Goal: Task Accomplishment & Management: Manage account settings

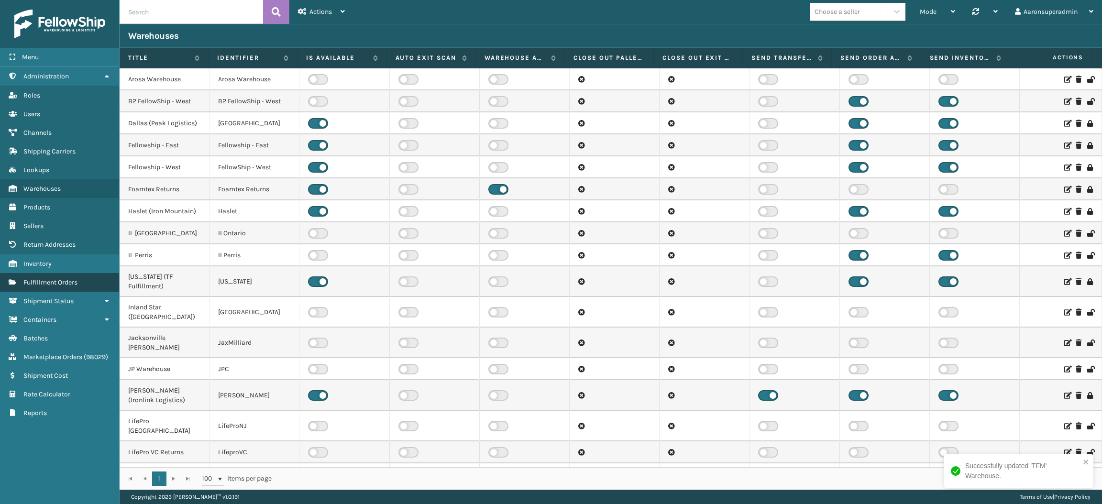
click at [59, 273] on link "Fulfillment Orders" at bounding box center [59, 282] width 119 height 19
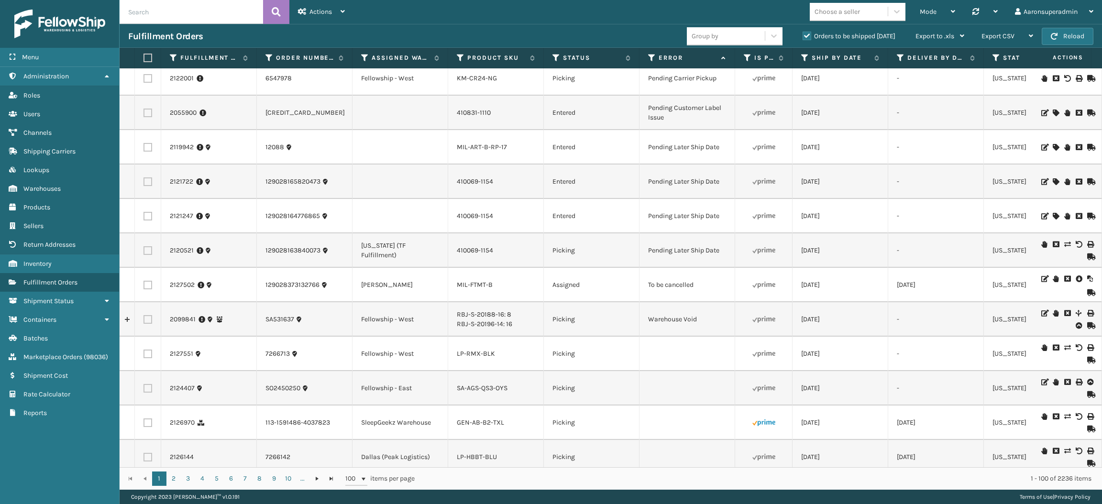
scroll to position [2179, 0]
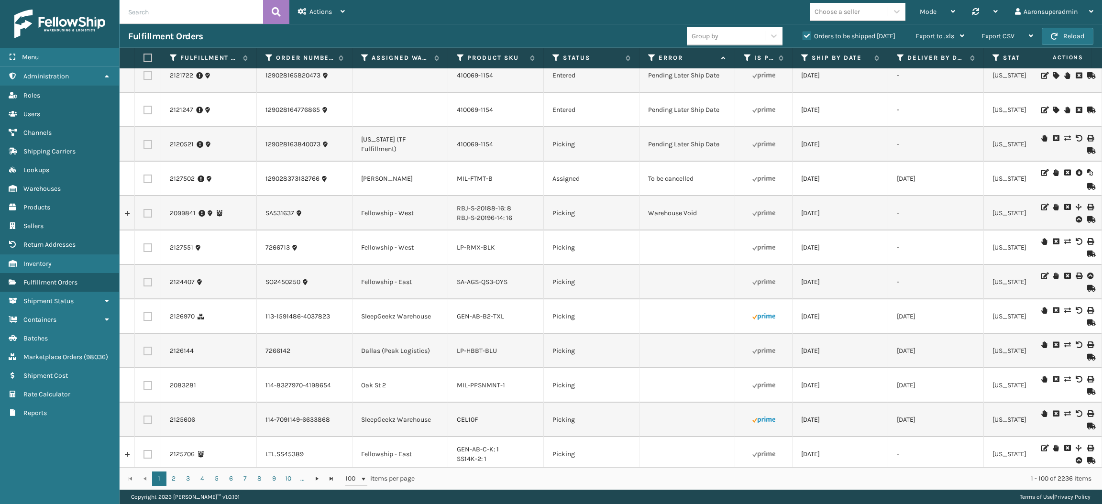
click at [1064, 176] on icon at bounding box center [1067, 172] width 6 height 7
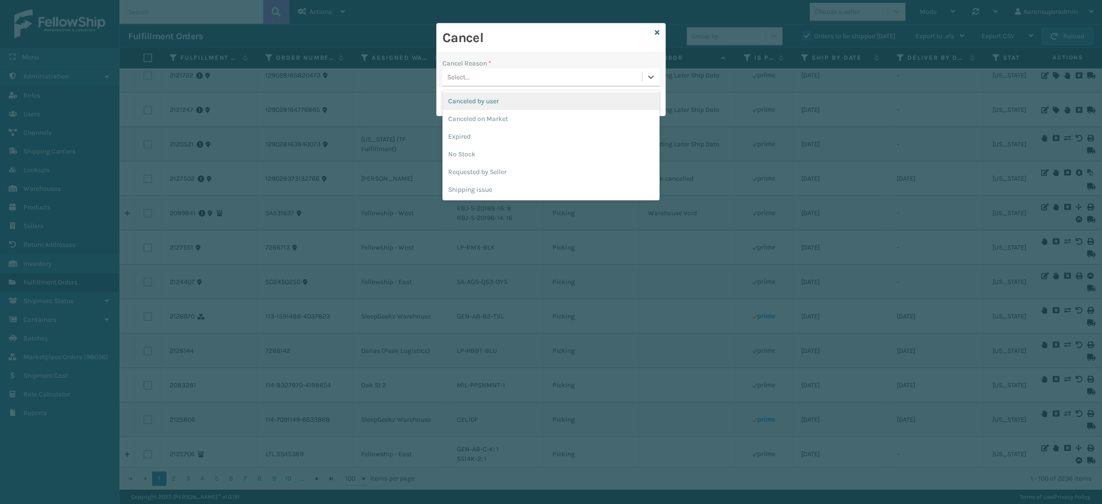
click at [469, 78] on div "Select..." at bounding box center [458, 77] width 22 height 10
click at [486, 106] on div "Canceled by user" at bounding box center [550, 101] width 217 height 18
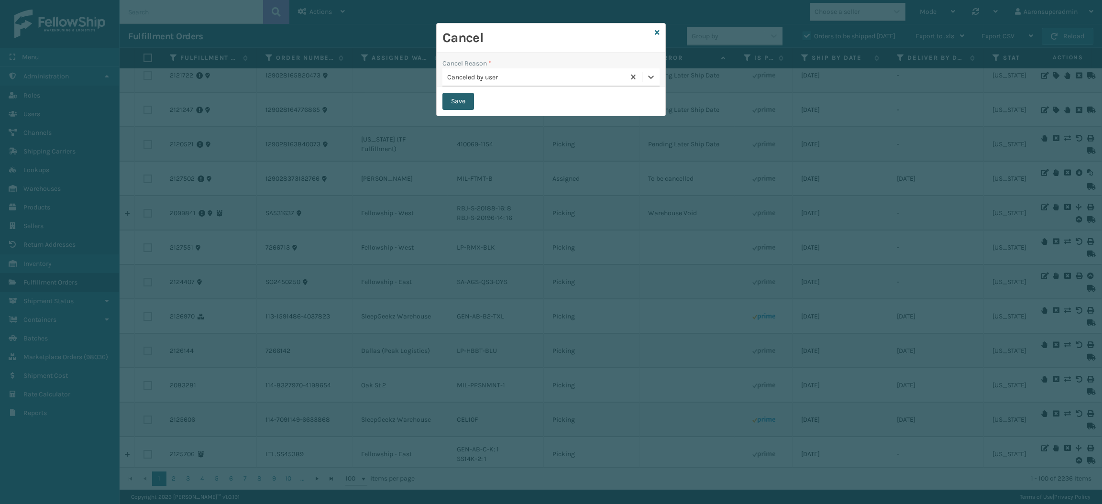
click at [461, 106] on button "Save" at bounding box center [458, 101] width 32 height 17
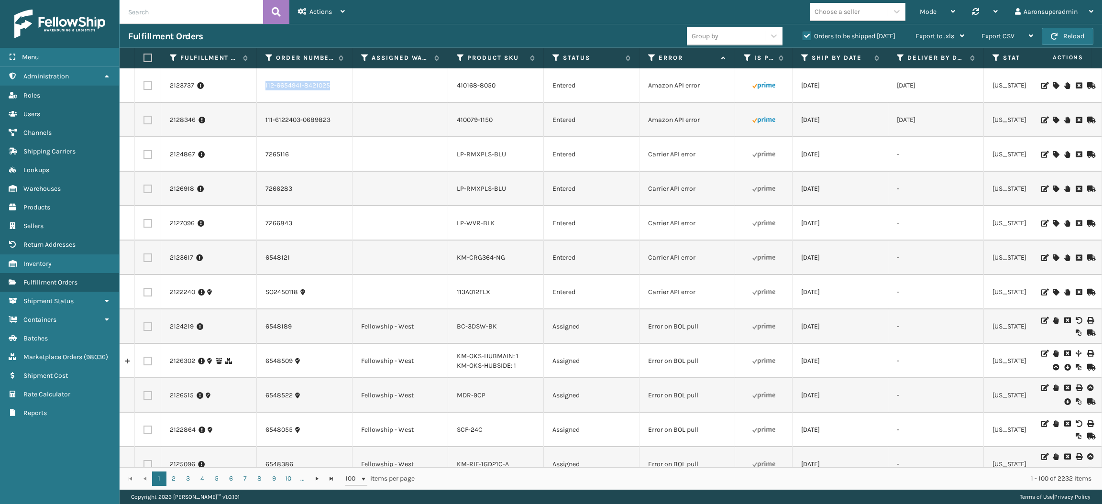
drag, startPoint x: 336, startPoint y: 84, endPoint x: 265, endPoint y: 97, distance: 72.3
click at [265, 97] on td "112-6654941-8421025" at bounding box center [305, 85] width 96 height 34
copy link "112-6654941-8421025"
drag, startPoint x: 343, startPoint y: 122, endPoint x: 258, endPoint y: 120, distance: 85.1
click at [258, 120] on td "111-6122403-0689823" at bounding box center [305, 120] width 96 height 34
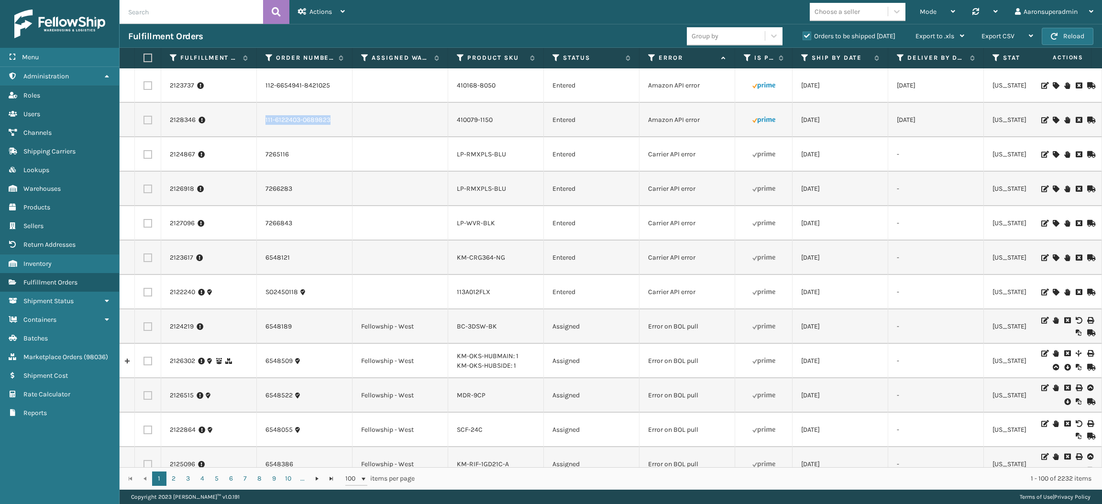
copy link "111-6122403-0689823"
click at [145, 120] on label at bounding box center [147, 120] width 9 height 9
click at [144, 120] on input "checkbox" at bounding box center [143, 119] width 0 height 6
checkbox input "true"
click at [148, 90] on td at bounding box center [148, 85] width 26 height 34
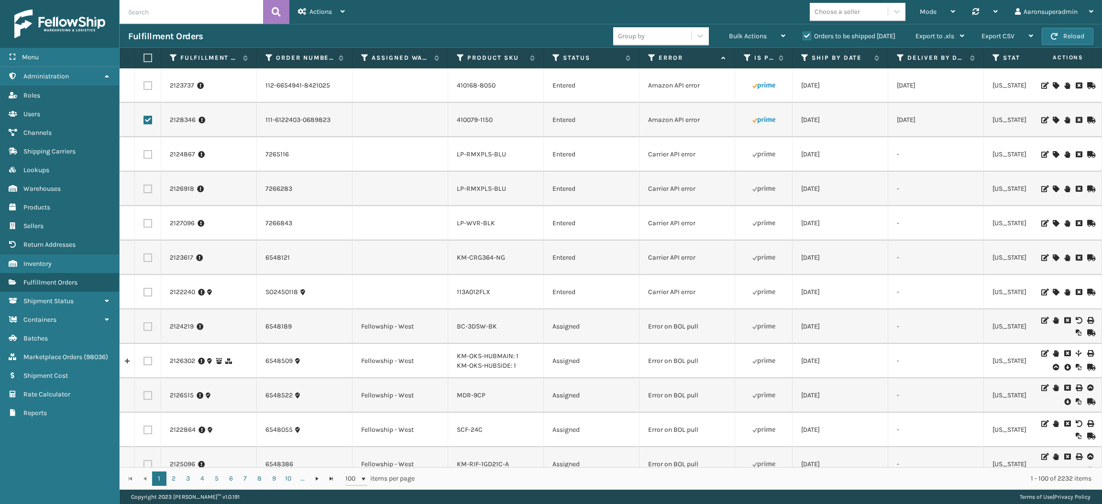
click at [148, 88] on label at bounding box center [147, 85] width 9 height 9
click at [144, 87] on input "checkbox" at bounding box center [143, 84] width 0 height 6
checkbox input "true"
click at [761, 41] on div "Bulk Actions" at bounding box center [757, 36] width 56 height 24
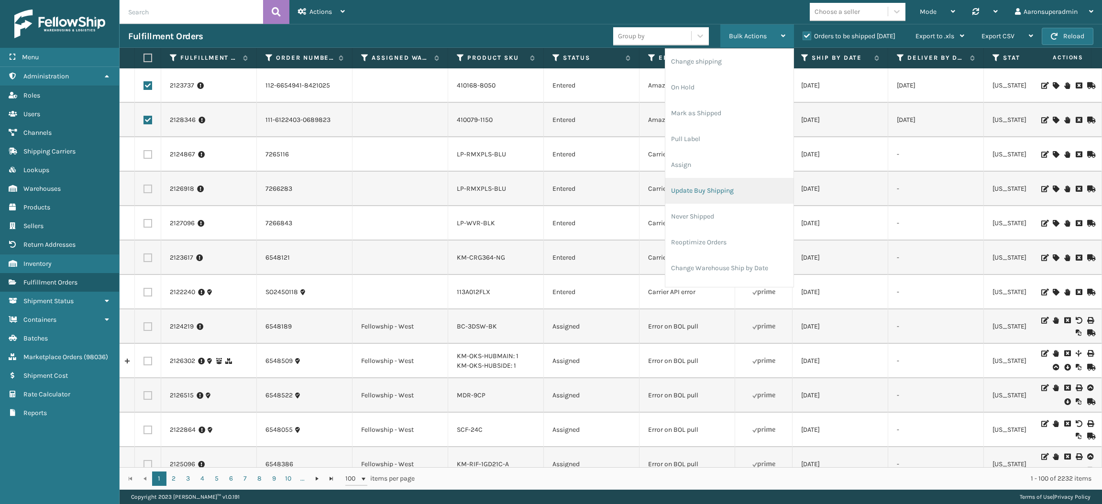
scroll to position [45, 0]
click at [714, 245] on li "Cancel Fulfillment Orders" at bounding box center [729, 249] width 128 height 26
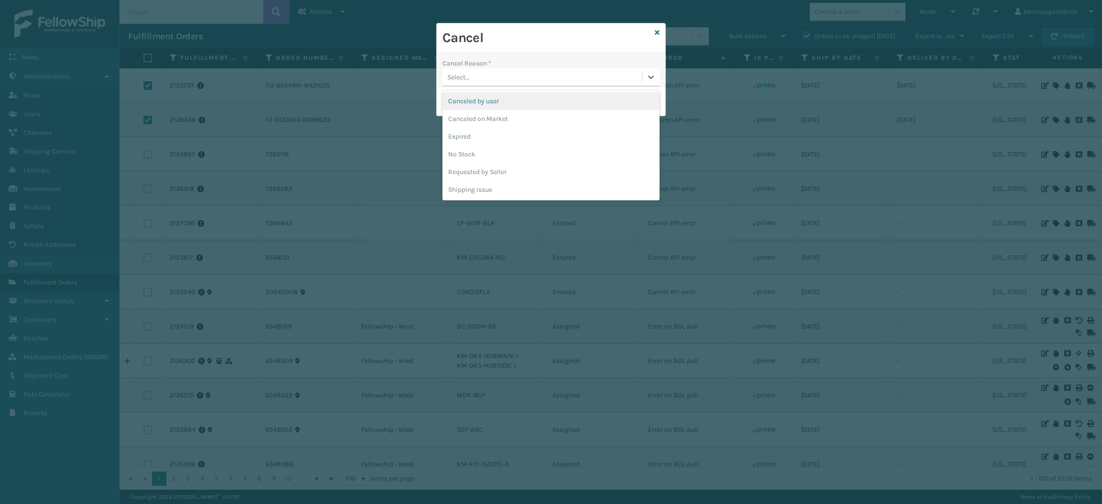
click at [600, 76] on div "Select..." at bounding box center [541, 77] width 199 height 16
click at [528, 101] on div "Canceled by user" at bounding box center [550, 101] width 217 height 18
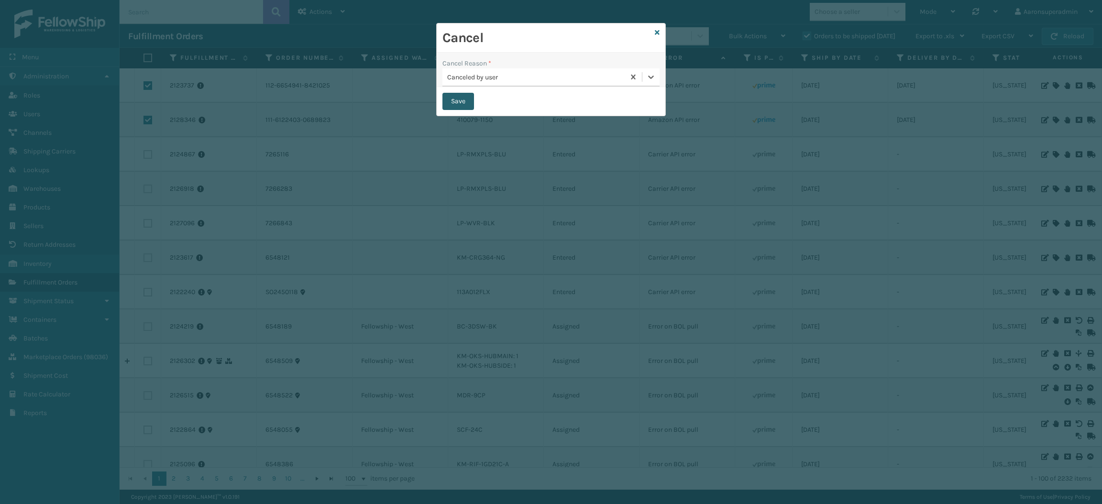
click at [471, 105] on button "Save" at bounding box center [458, 101] width 32 height 17
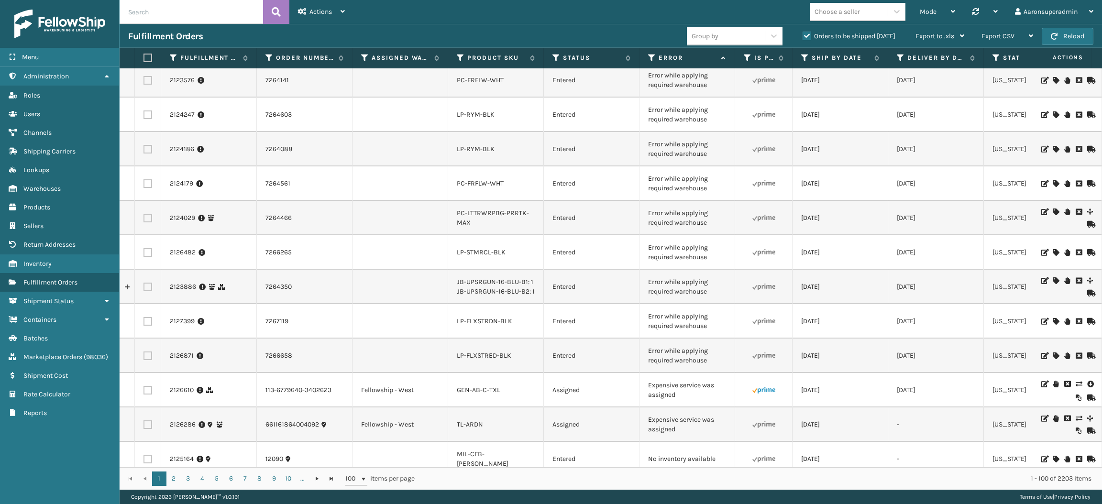
scroll to position [1485, 0]
click at [711, 159] on td "Error while applying required warehouse" at bounding box center [687, 149] width 96 height 34
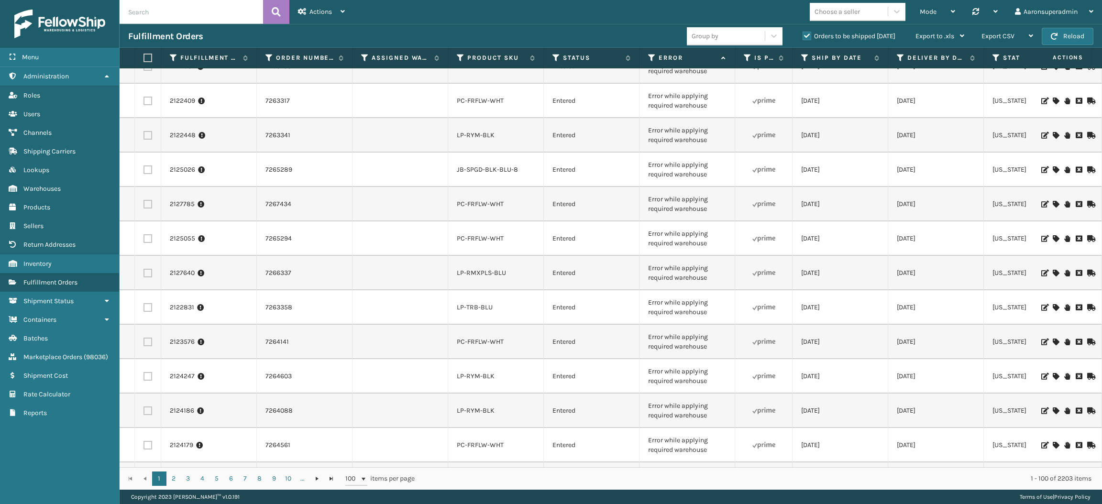
scroll to position [1111, 0]
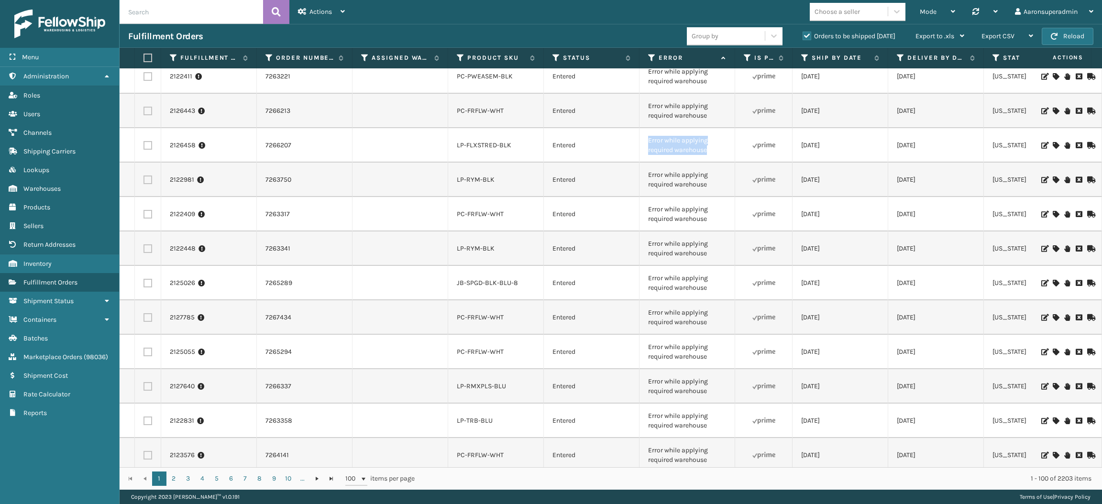
drag, startPoint x: 723, startPoint y: 151, endPoint x: 634, endPoint y: 143, distance: 90.3
drag, startPoint x: 634, startPoint y: 143, endPoint x: 572, endPoint y: 144, distance: 61.7
click at [572, 144] on td "Entered" at bounding box center [592, 145] width 96 height 34
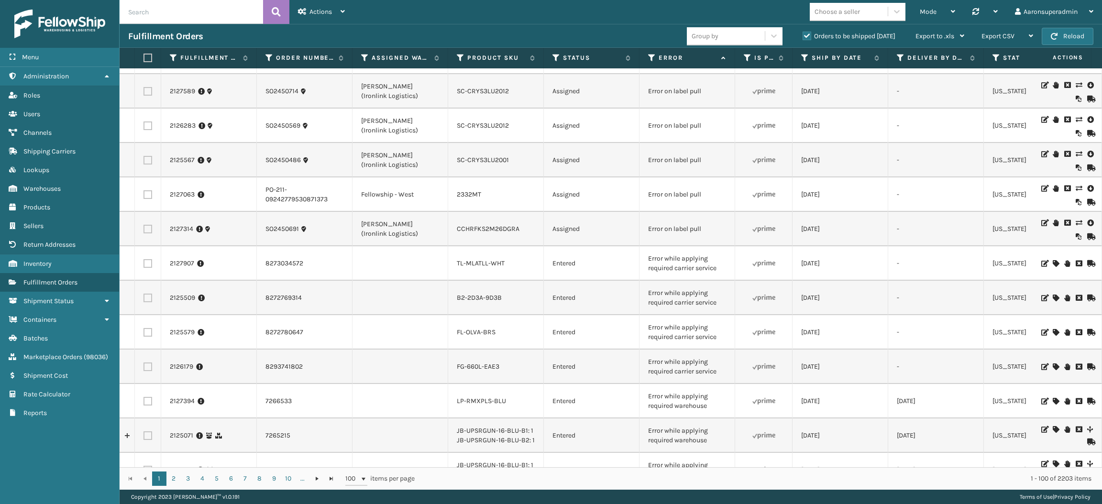
scroll to position [97, 0]
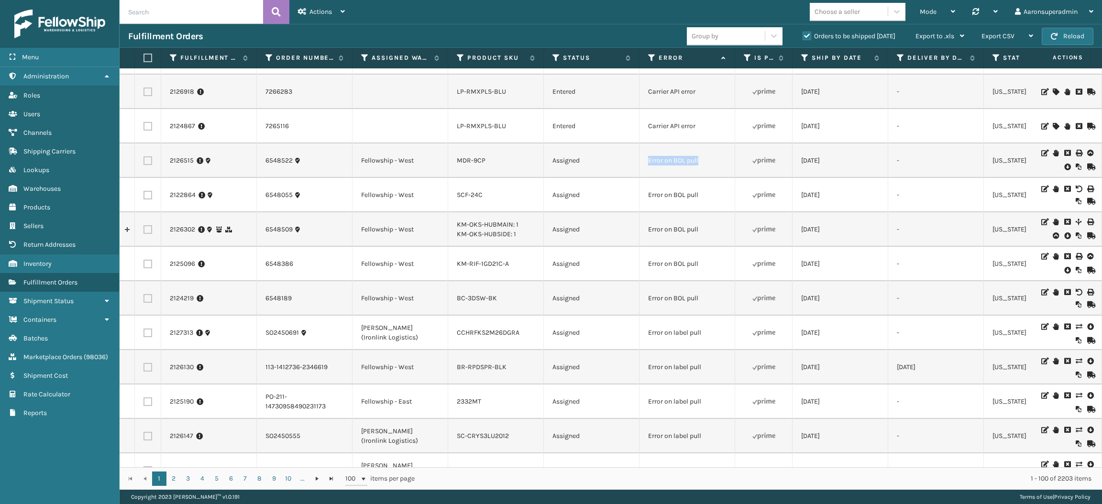
drag, startPoint x: 702, startPoint y: 161, endPoint x: 636, endPoint y: 165, distance: 66.2
drag, startPoint x: 636, startPoint y: 165, endPoint x: 636, endPoint y: 171, distance: 5.7
copy tr "Error on BOL pull"
click at [230, 16] on input "text" at bounding box center [191, 12] width 143 height 24
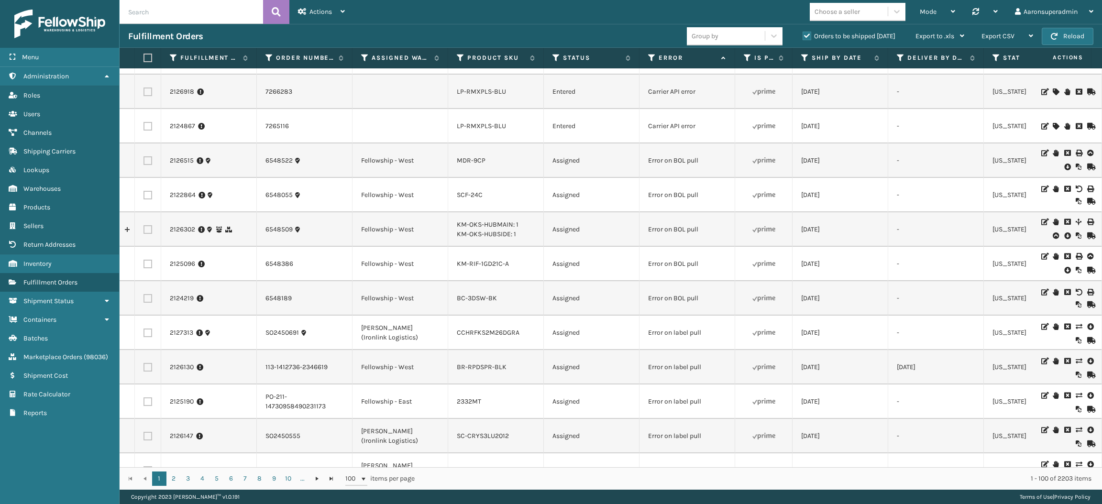
paste input "Error on BOL pull"
type input "Error on BOL pull"
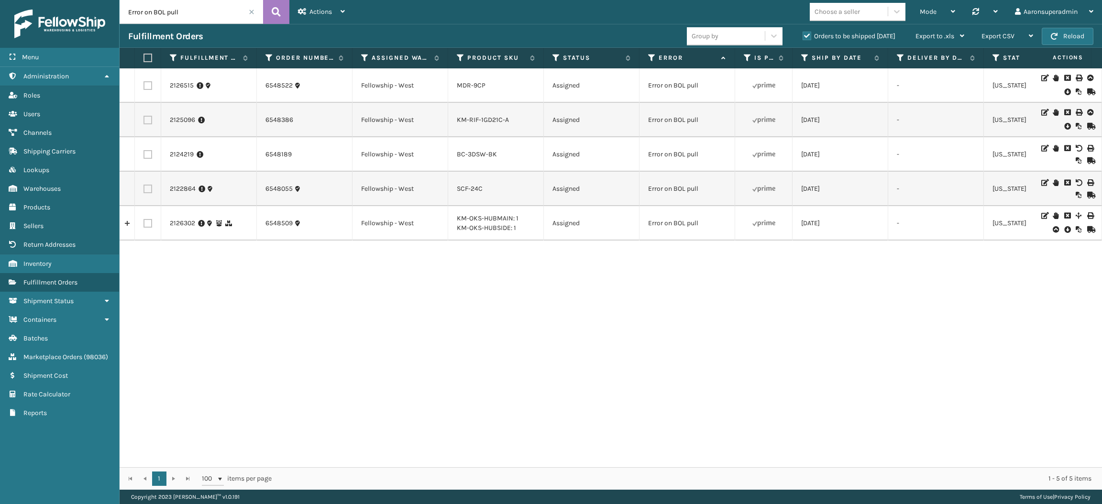
click at [1064, 91] on icon at bounding box center [1067, 92] width 6 height 10
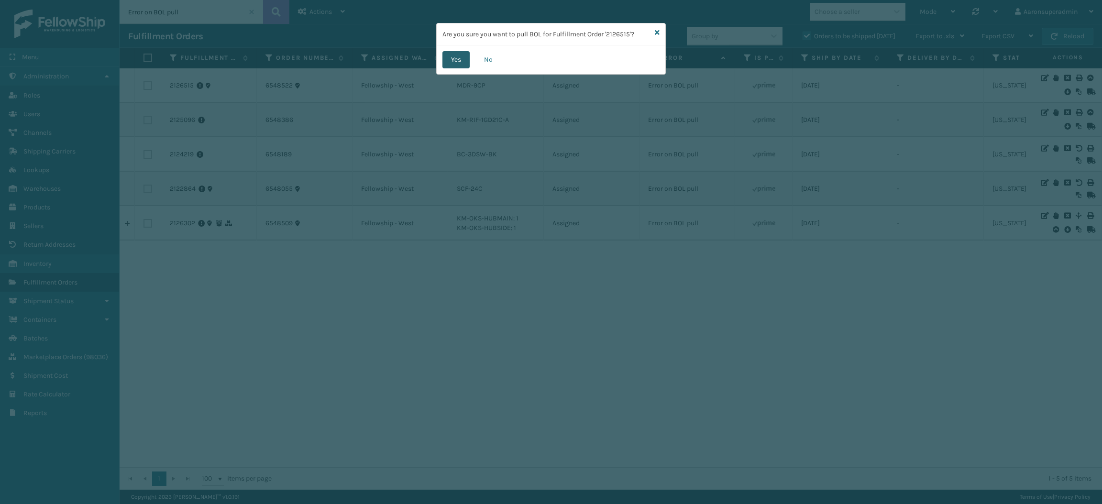
click at [462, 53] on button "Yes" at bounding box center [455, 59] width 27 height 17
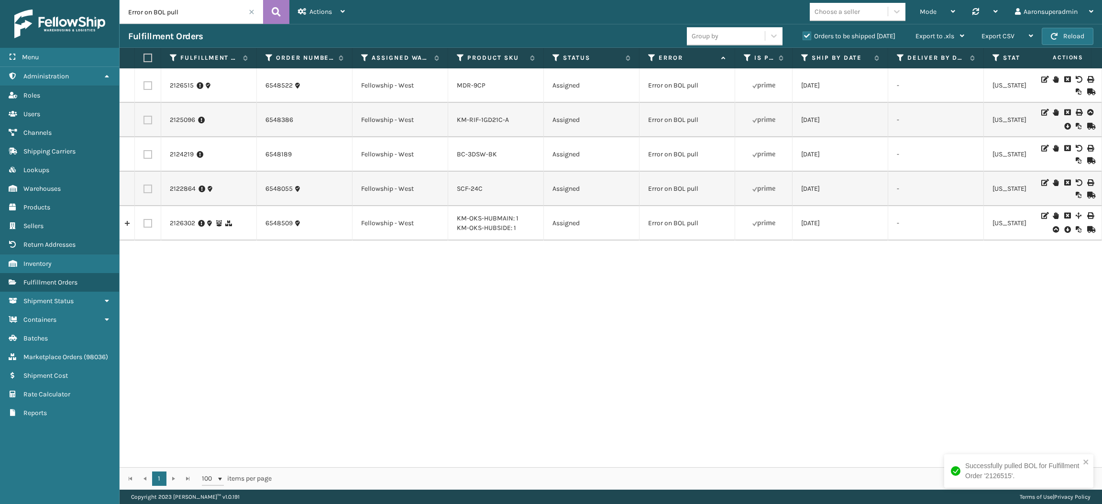
click at [1064, 126] on icon at bounding box center [1067, 126] width 6 height 10
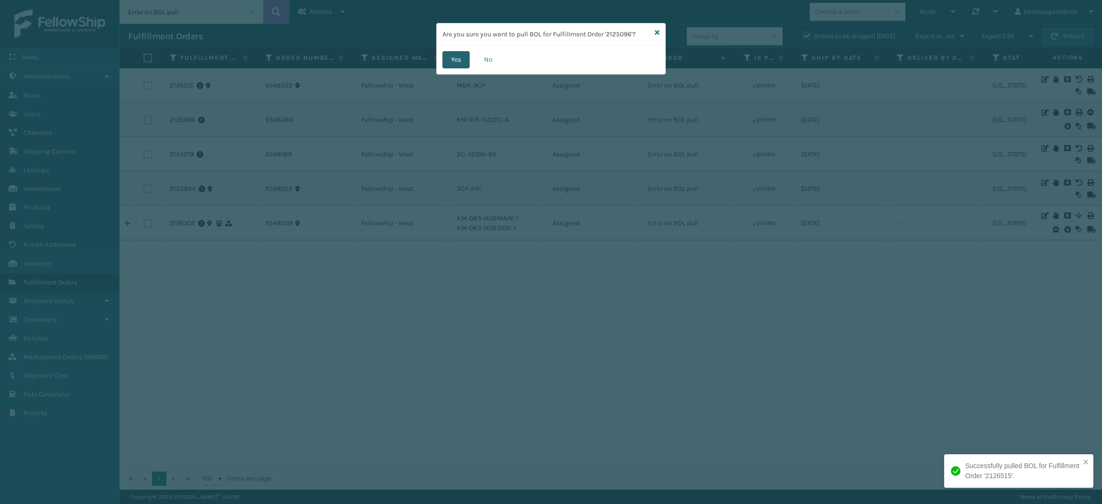
click at [453, 67] on button "Yes" at bounding box center [455, 59] width 27 height 17
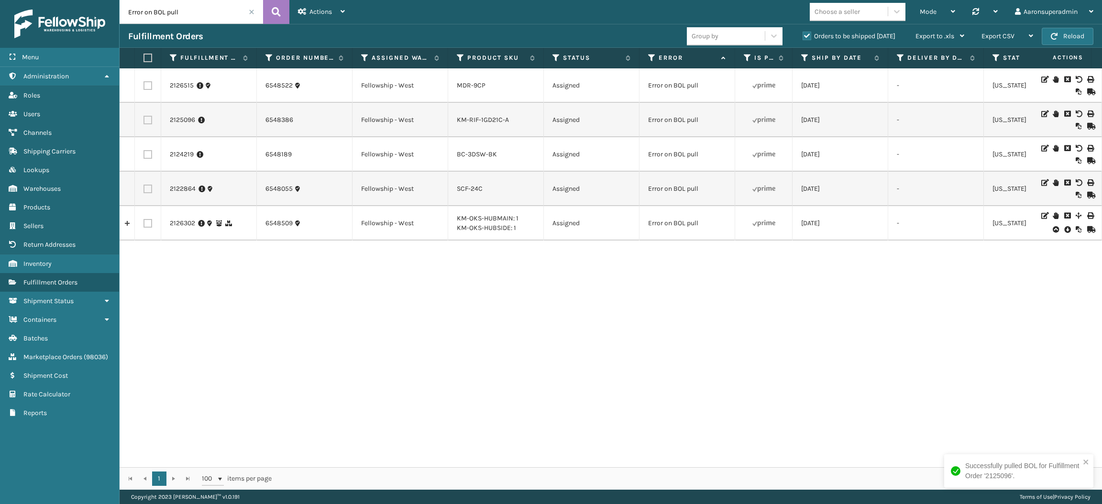
click at [1064, 226] on icon at bounding box center [1067, 230] width 6 height 10
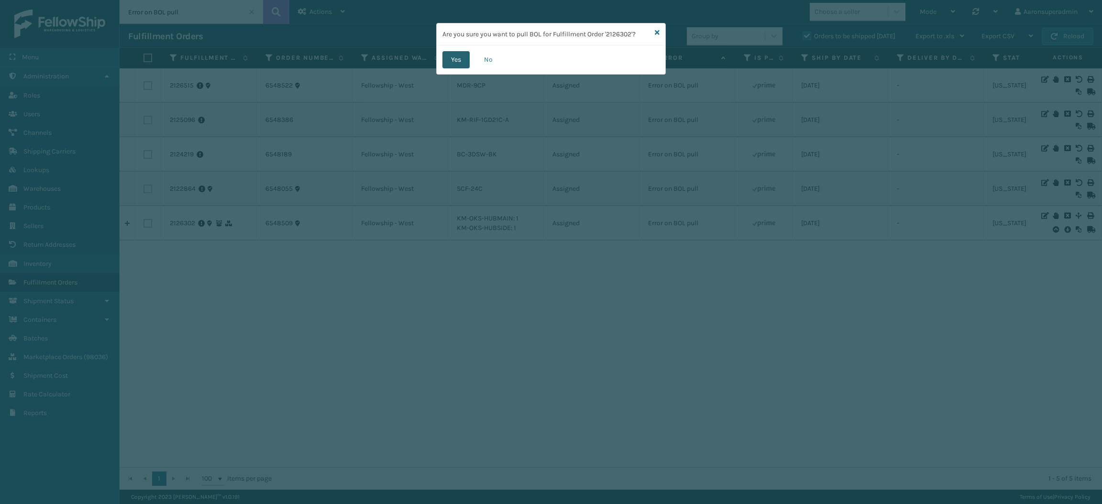
click at [454, 58] on button "Yes" at bounding box center [455, 59] width 27 height 17
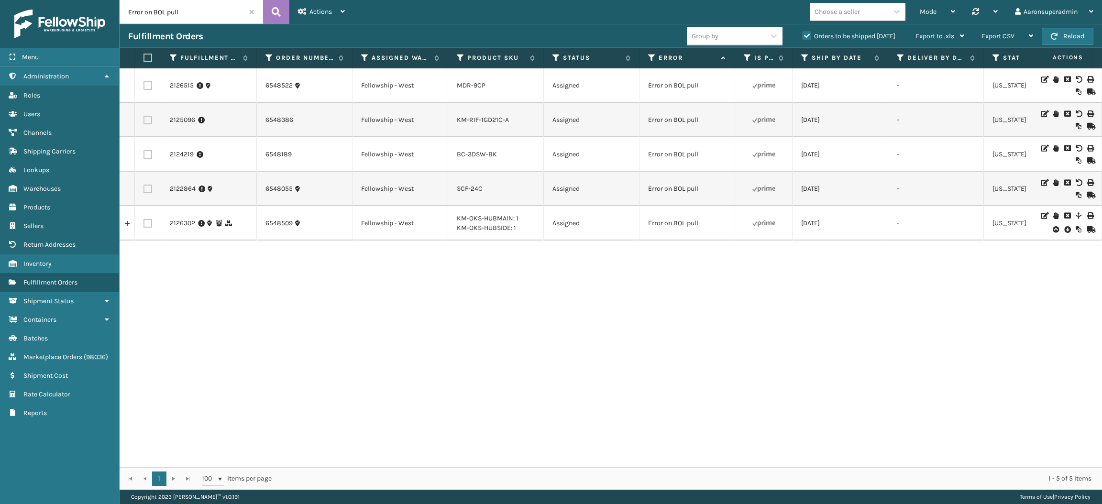
click at [148, 57] on label at bounding box center [146, 58] width 6 height 9
click at [144, 57] on input "checkbox" at bounding box center [143, 58] width 0 height 6
checkbox input "true"
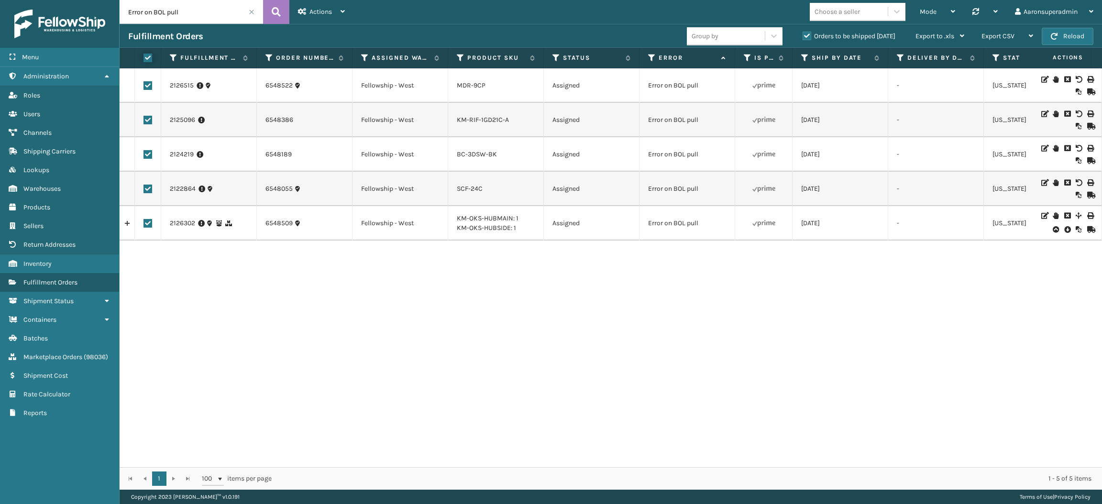
checkbox input "true"
click at [147, 222] on label at bounding box center [147, 223] width 9 height 9
click at [144, 222] on input "checkbox" at bounding box center [143, 222] width 0 height 6
checkbox input "false"
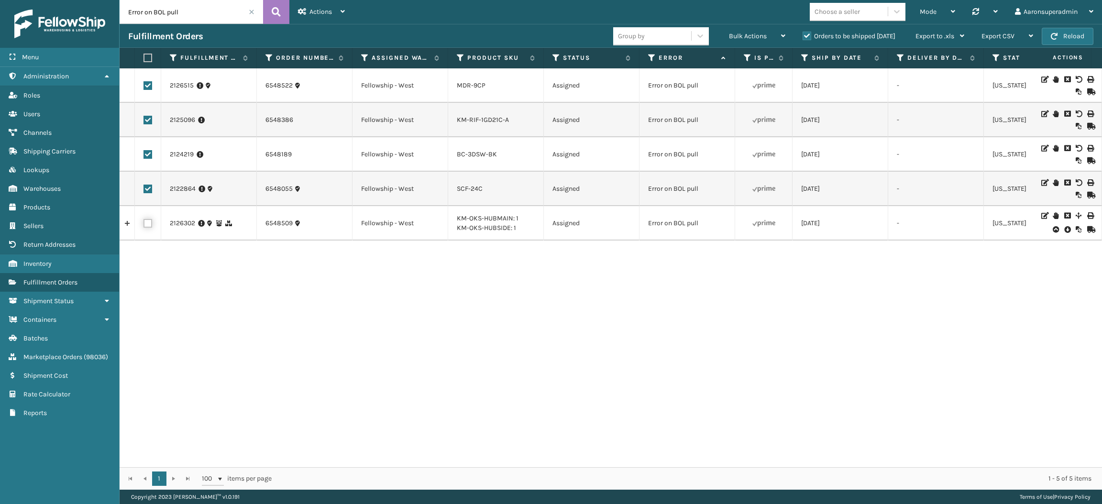
checkbox input "false"
click at [749, 42] on div "Bulk Actions" at bounding box center [757, 36] width 56 height 24
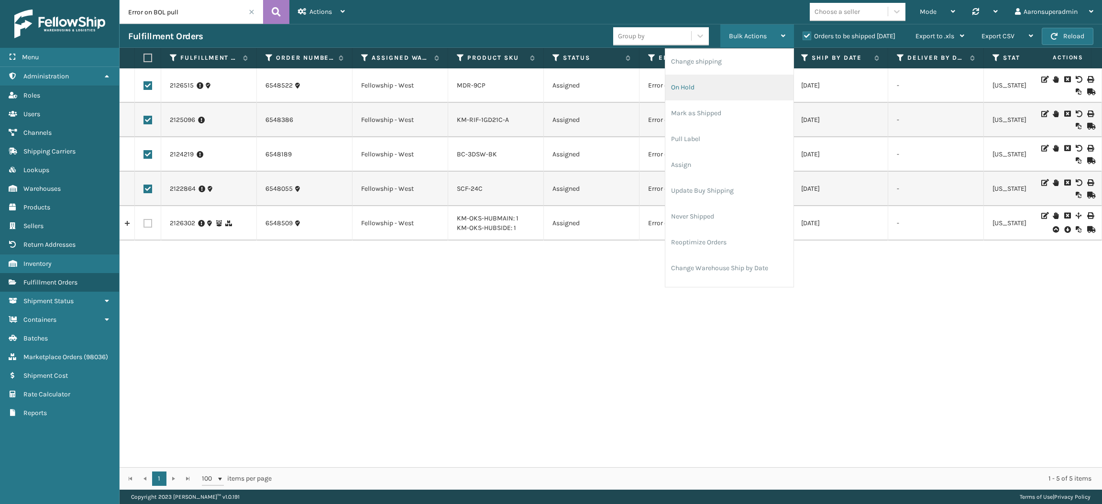
click at [712, 81] on li "On Hold" at bounding box center [729, 88] width 128 height 26
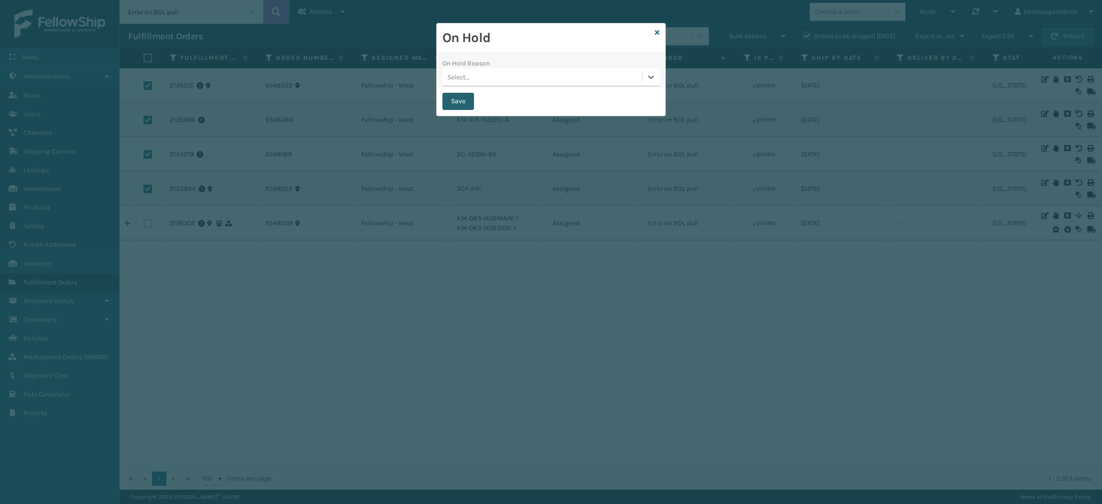
click at [447, 103] on button "Save" at bounding box center [458, 101] width 32 height 17
checkbox input "false"
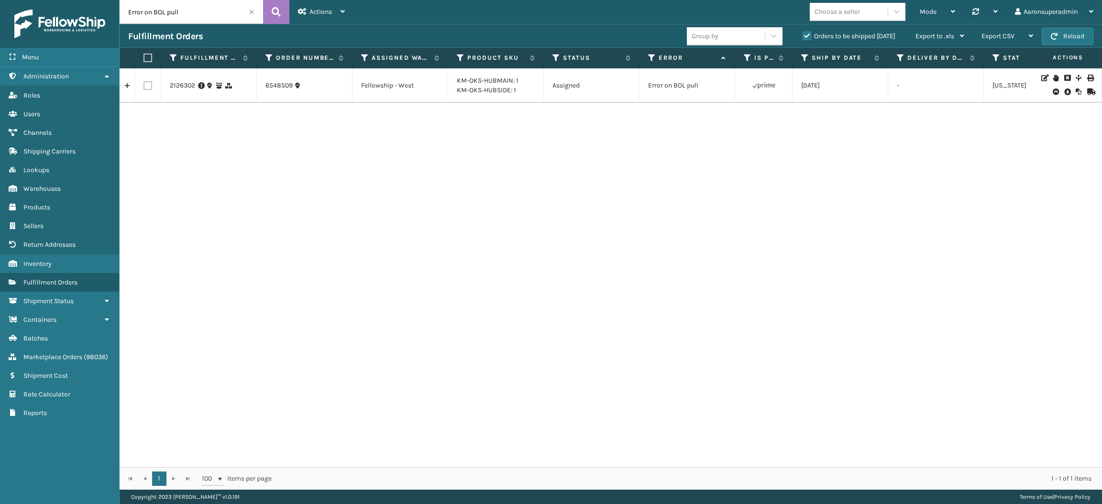
click at [251, 13] on span at bounding box center [252, 12] width 6 height 6
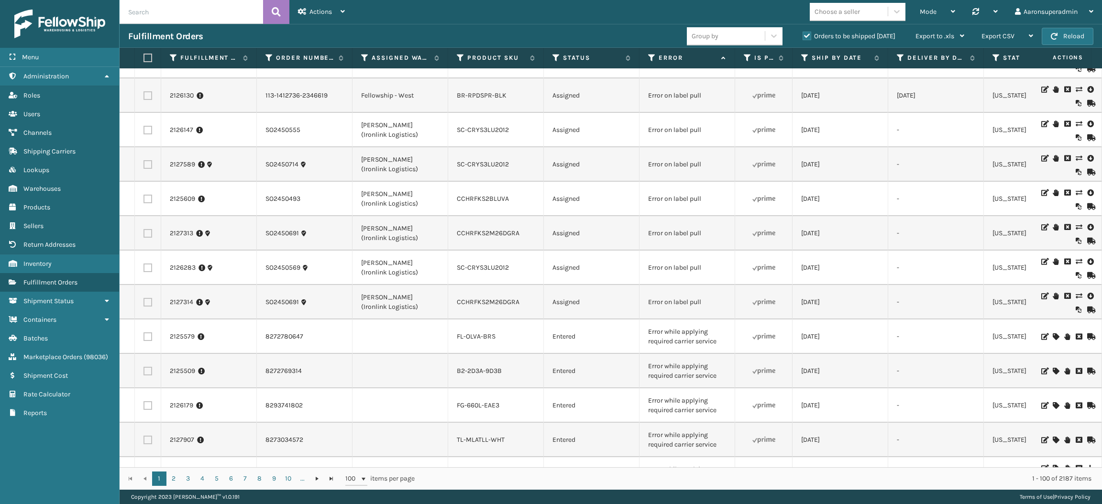
scroll to position [300, 0]
drag, startPoint x: 704, startPoint y: 169, endPoint x: 639, endPoint y: 177, distance: 65.5
click at [639, 177] on td "Error on label pull" at bounding box center [687, 164] width 96 height 34
copy td "Error on label pull"
click at [168, 12] on input "text" at bounding box center [191, 12] width 143 height 24
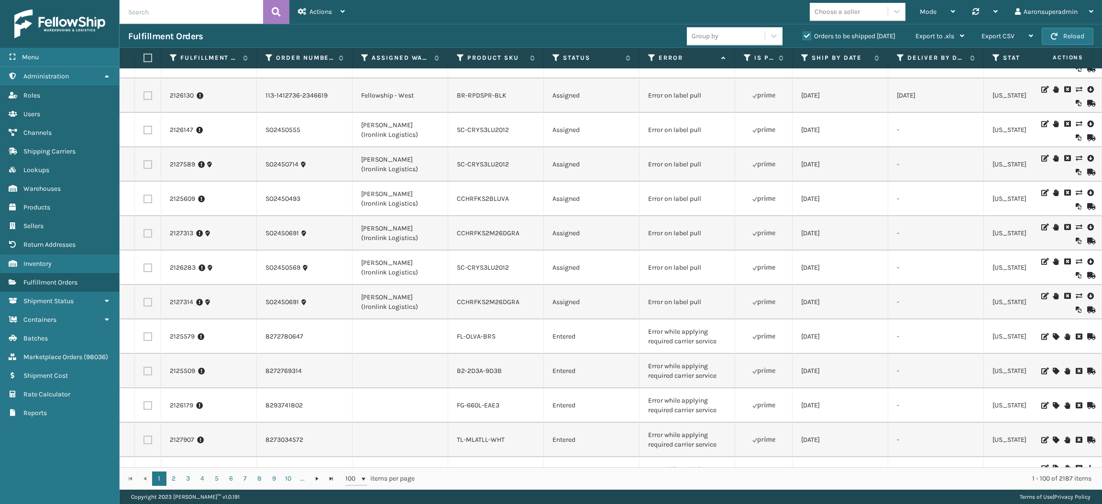
paste input "Error on label pull"
type input "Error on label pull"
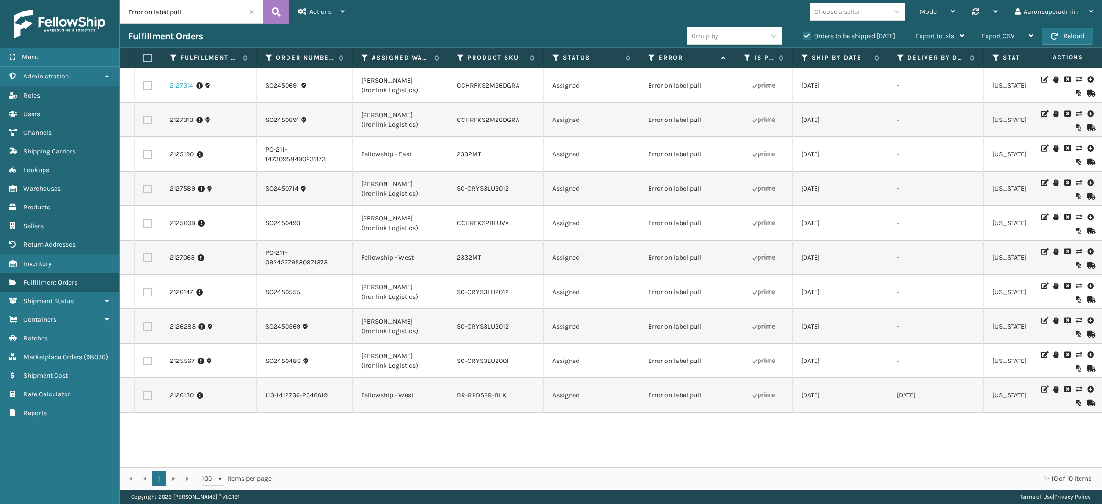
click at [191, 87] on link "2127314" at bounding box center [181, 86] width 23 height 10
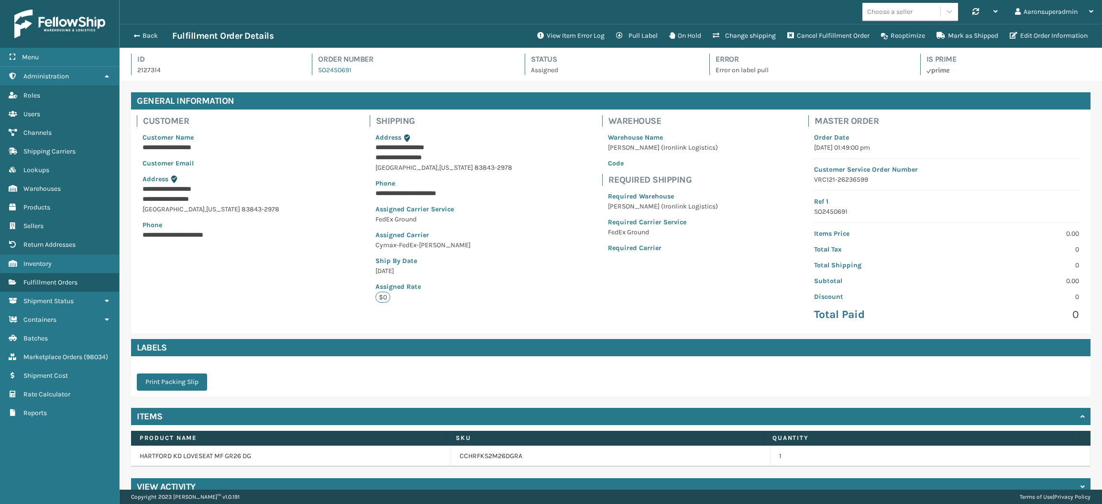
scroll to position [22, 982]
click at [1021, 27] on button "Edit Order Information" at bounding box center [1048, 35] width 89 height 19
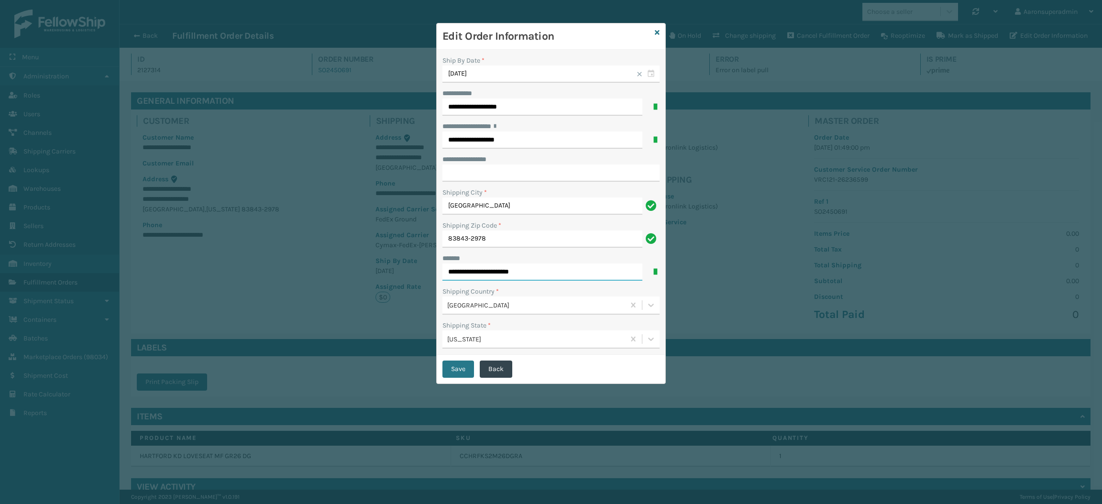
click at [509, 269] on input "**********" at bounding box center [542, 271] width 200 height 17
type input "**********"
click button "Save" at bounding box center [458, 369] width 32 height 17
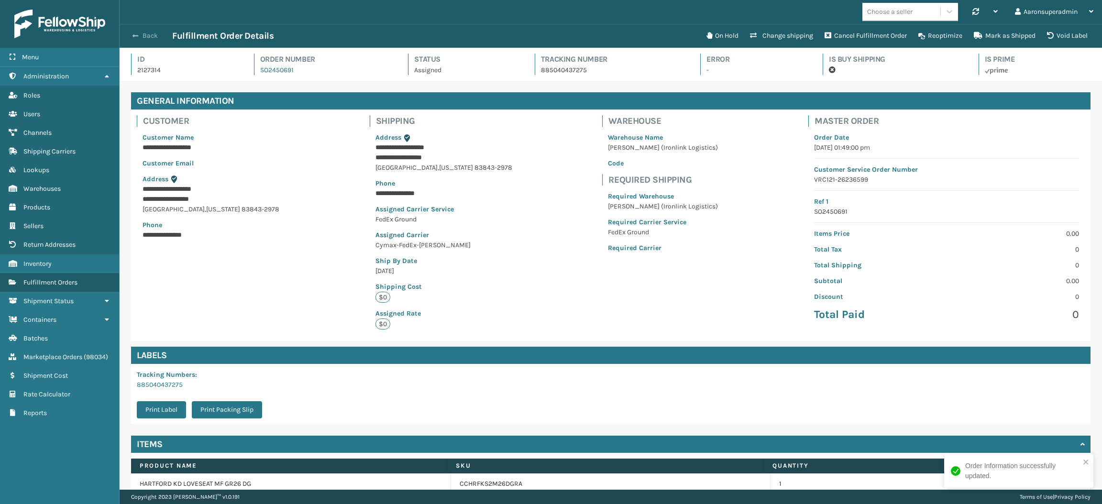
click at [149, 33] on button "Back" at bounding box center [150, 36] width 44 height 9
click at [147, 35] on button "Back" at bounding box center [150, 36] width 44 height 9
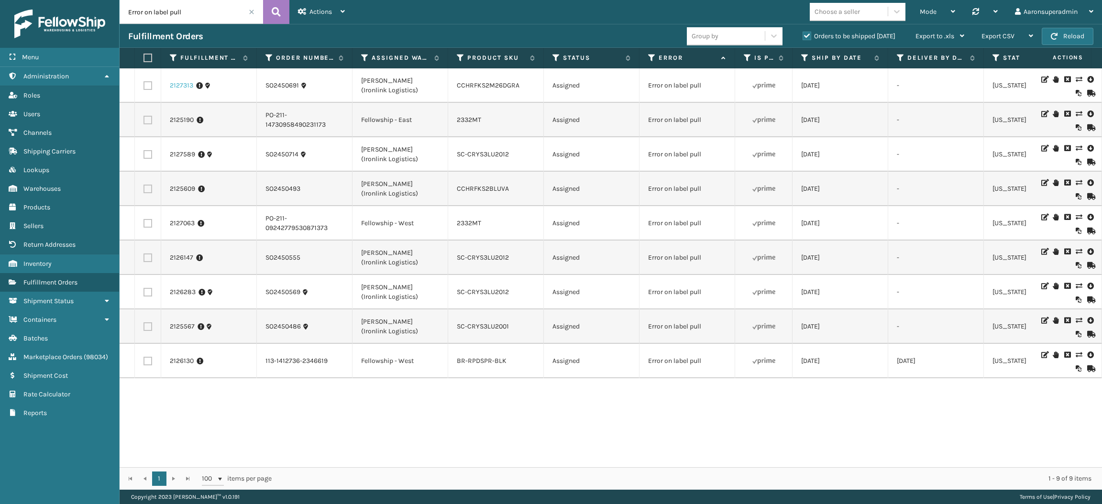
click at [185, 86] on link "2127313" at bounding box center [181, 86] width 23 height 10
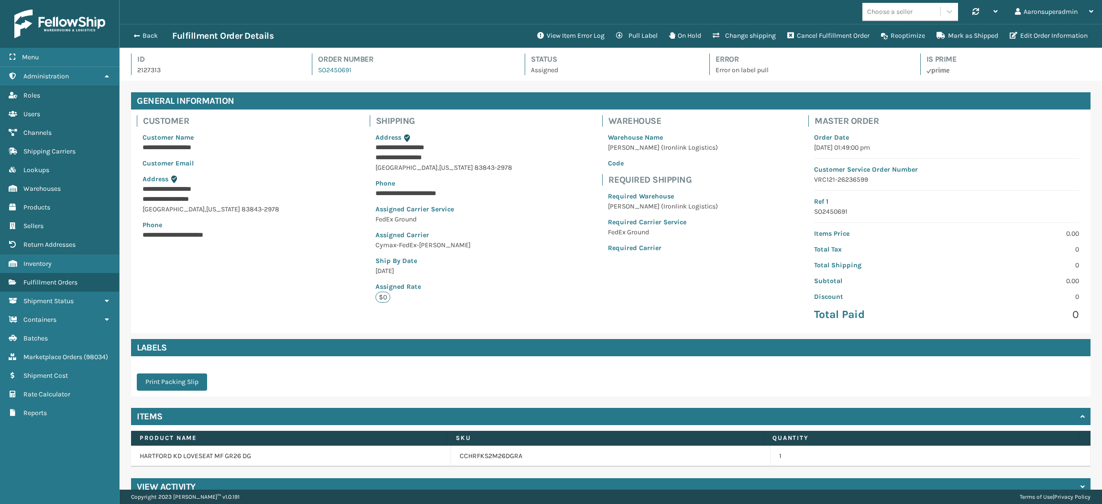
scroll to position [22, 982]
click at [1025, 28] on button "Edit Order Information" at bounding box center [1048, 35] width 89 height 19
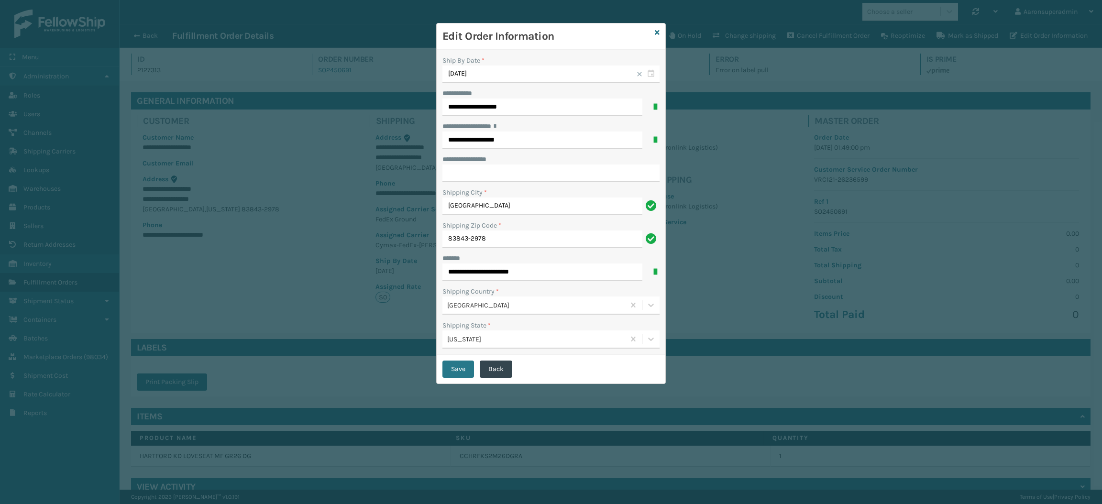
click at [521, 262] on div "***** *" at bounding box center [550, 258] width 217 height 10
click at [520, 266] on input "**********" at bounding box center [542, 271] width 200 height 17
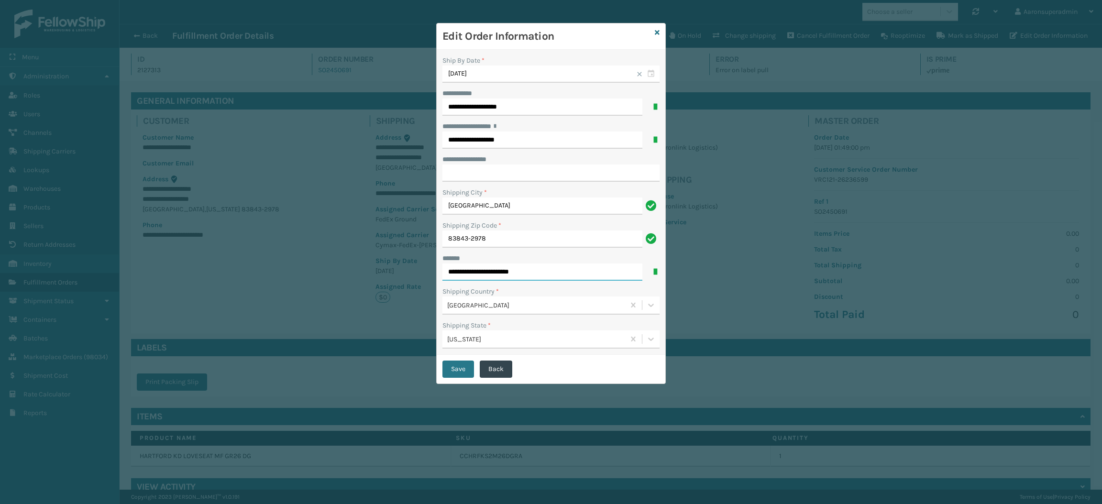
click at [534, 272] on input "**********" at bounding box center [542, 271] width 200 height 17
click at [513, 274] on input "**********" at bounding box center [542, 271] width 200 height 17
type input "**********"
click button "Save" at bounding box center [458, 369] width 32 height 17
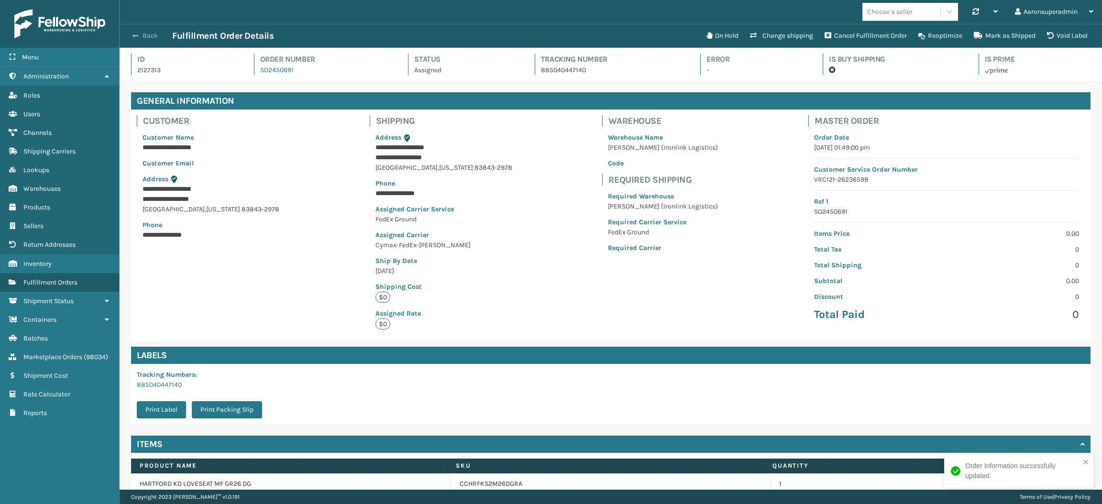
click at [144, 34] on button "Back" at bounding box center [150, 36] width 44 height 9
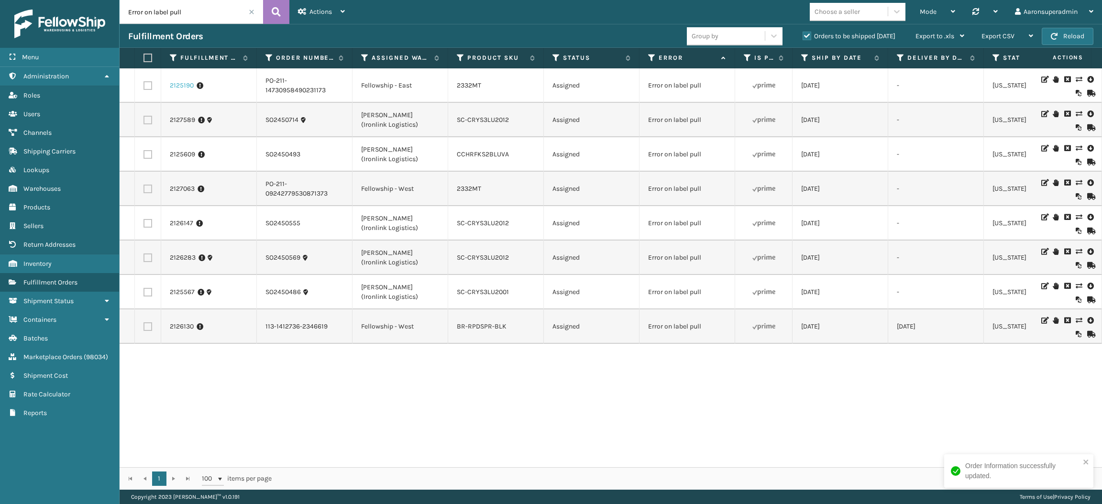
click at [189, 86] on link "2125190" at bounding box center [182, 86] width 24 height 10
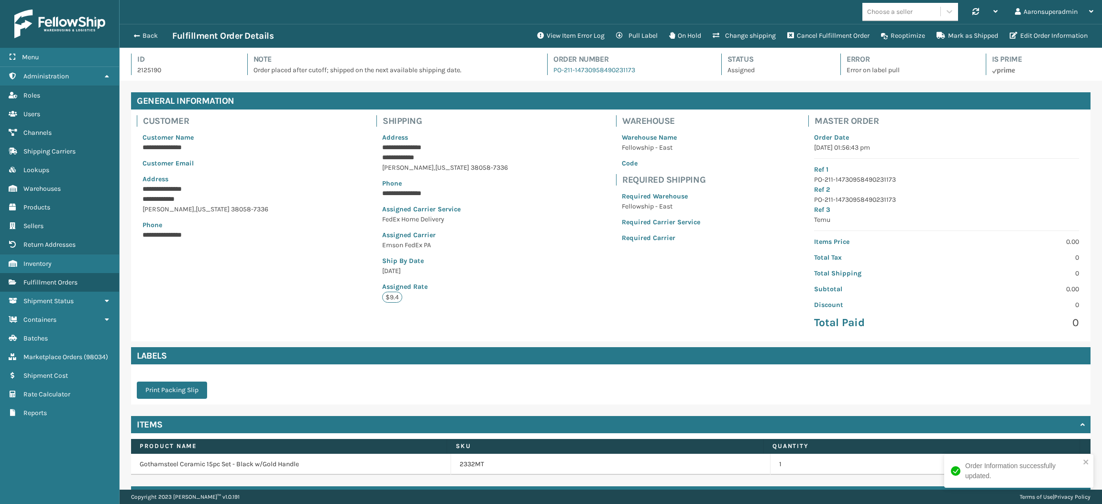
scroll to position [22, 982]
click at [1034, 33] on button "Edit Order Information" at bounding box center [1048, 35] width 89 height 19
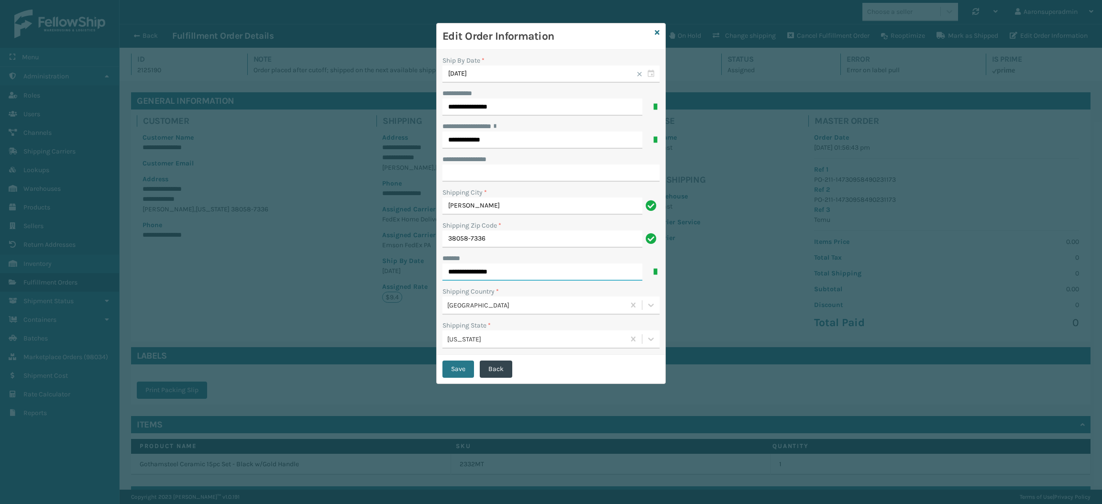
click at [481, 275] on input "**********" at bounding box center [542, 271] width 200 height 17
type input "**********"
click at [461, 369] on button "Save" at bounding box center [458, 369] width 32 height 17
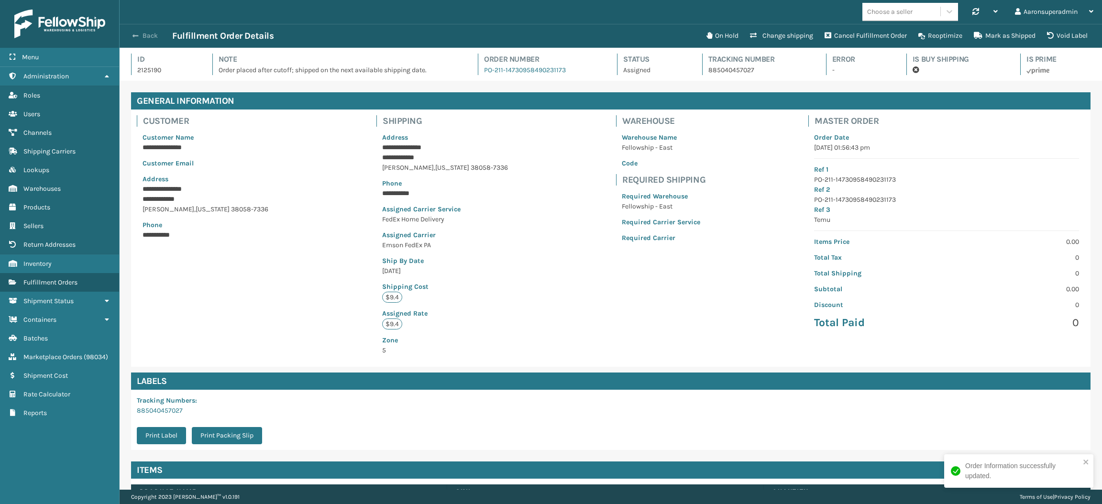
click at [140, 35] on button "Back" at bounding box center [150, 36] width 44 height 9
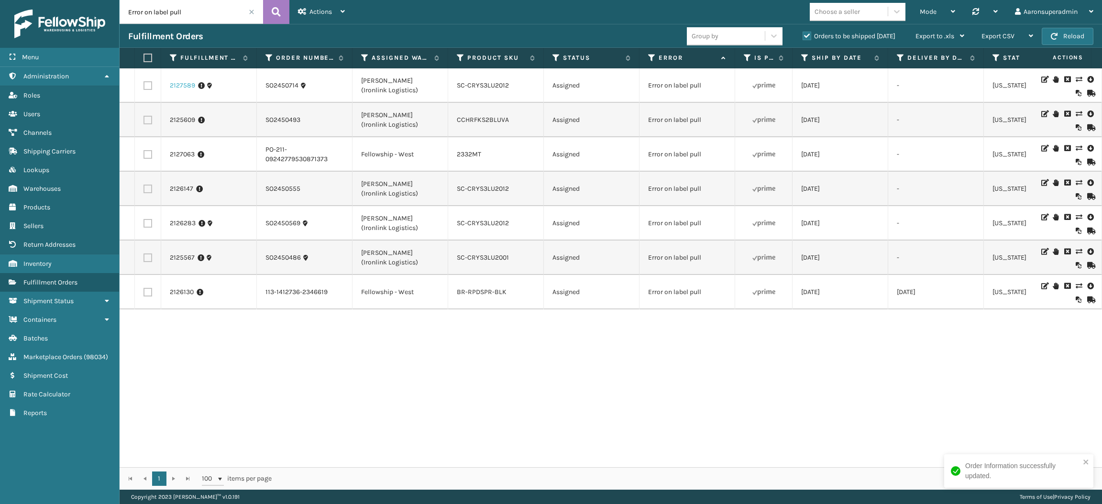
click at [176, 85] on link "2127589" at bounding box center [182, 86] width 25 height 10
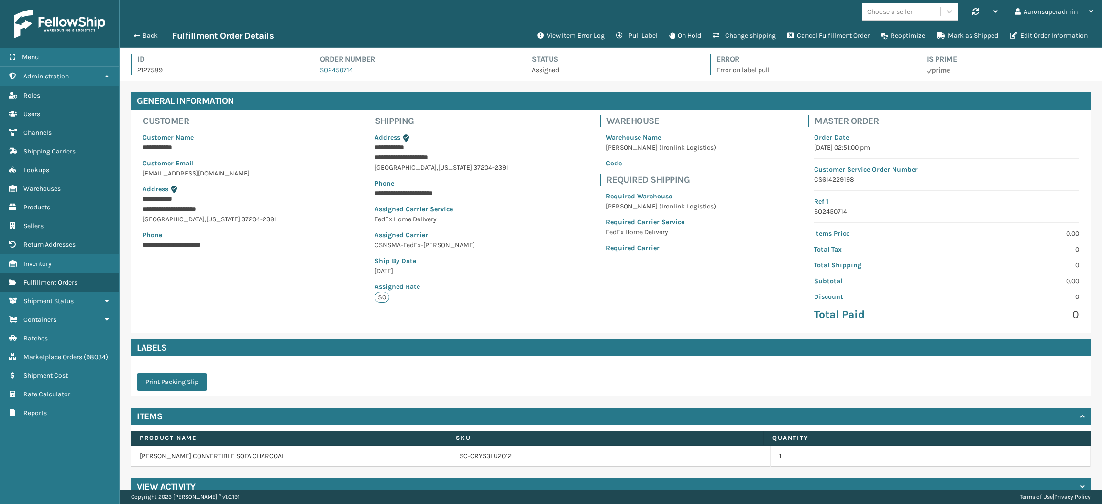
scroll to position [22, 982]
click at [1020, 34] on button "Edit Order Information" at bounding box center [1048, 35] width 89 height 19
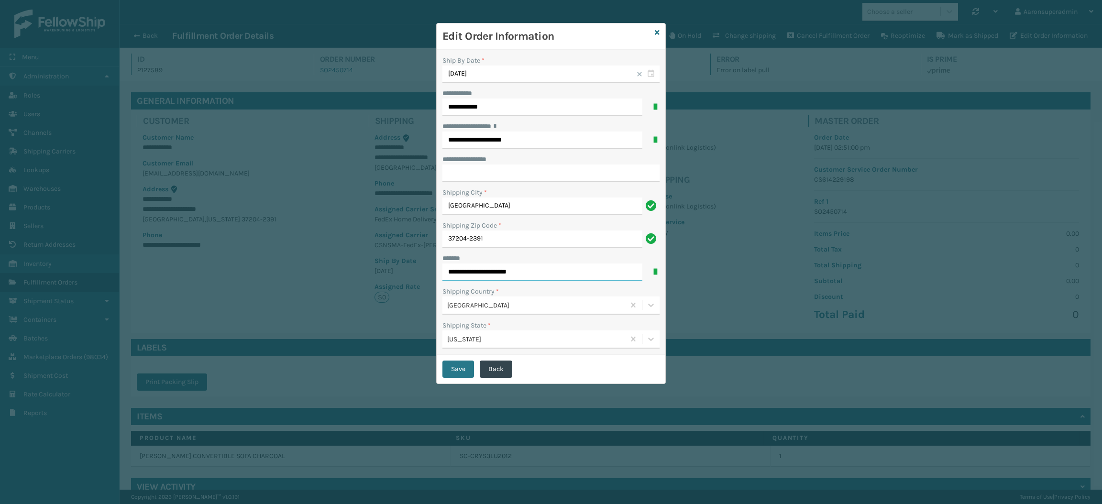
drag, startPoint x: 488, startPoint y: 269, endPoint x: 405, endPoint y: 280, distance: 83.9
click at [405, 280] on div "**********" at bounding box center [551, 252] width 1102 height 504
type input "**********"
click button "Save" at bounding box center [458, 369] width 32 height 17
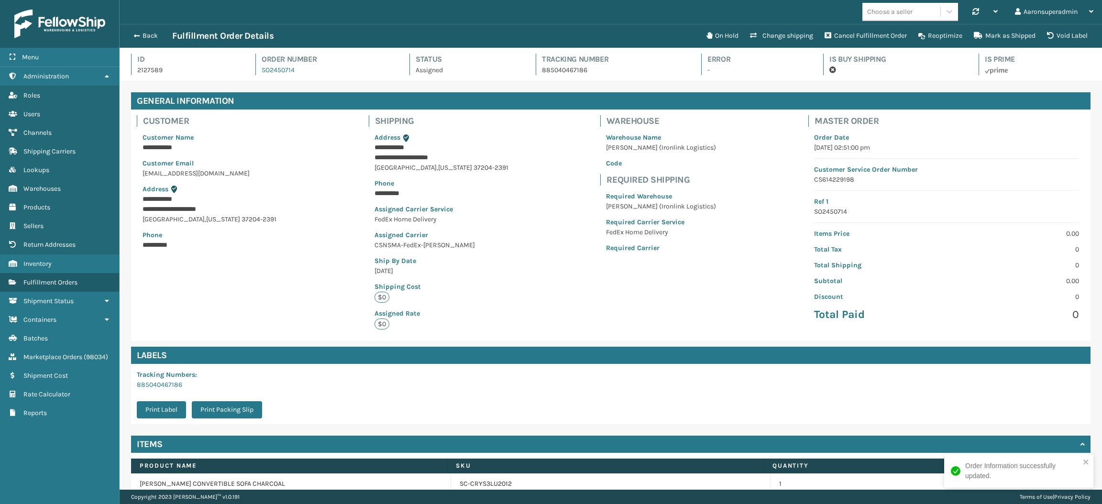
click at [140, 40] on div "Back Fulfillment Order Details" at bounding box center [414, 35] width 572 height 11
click at [136, 39] on button "Back" at bounding box center [150, 36] width 44 height 9
click at [145, 32] on button "Back" at bounding box center [150, 36] width 44 height 9
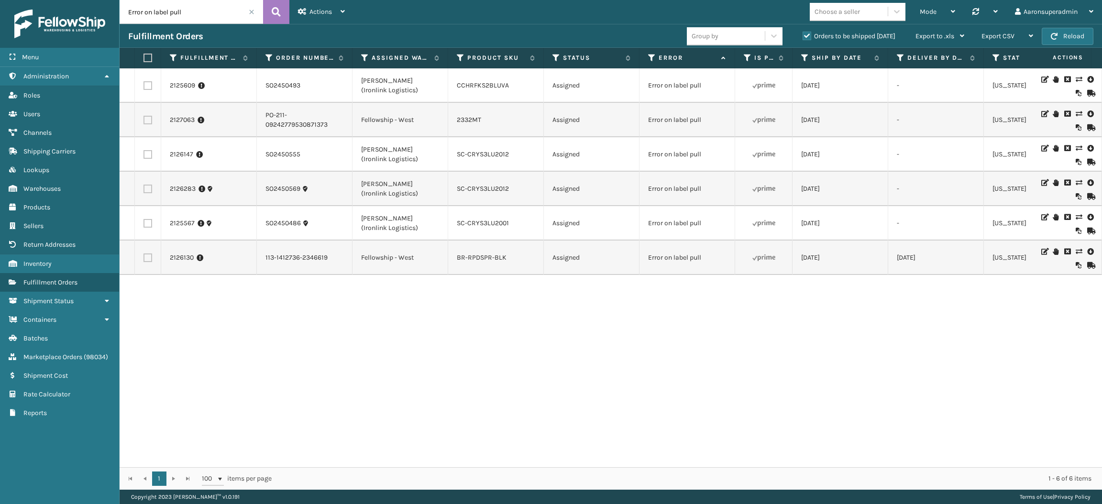
click at [182, 80] on td "2125609" at bounding box center [209, 85] width 96 height 34
click at [189, 85] on link "2125609" at bounding box center [182, 86] width 25 height 10
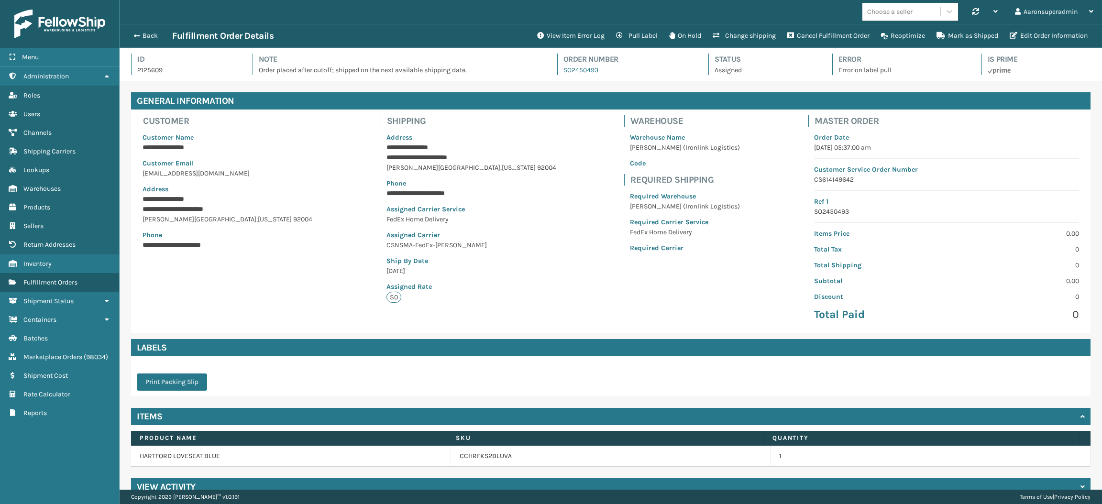
scroll to position [22, 982]
click at [1019, 29] on button "Edit Order Information" at bounding box center [1048, 35] width 89 height 19
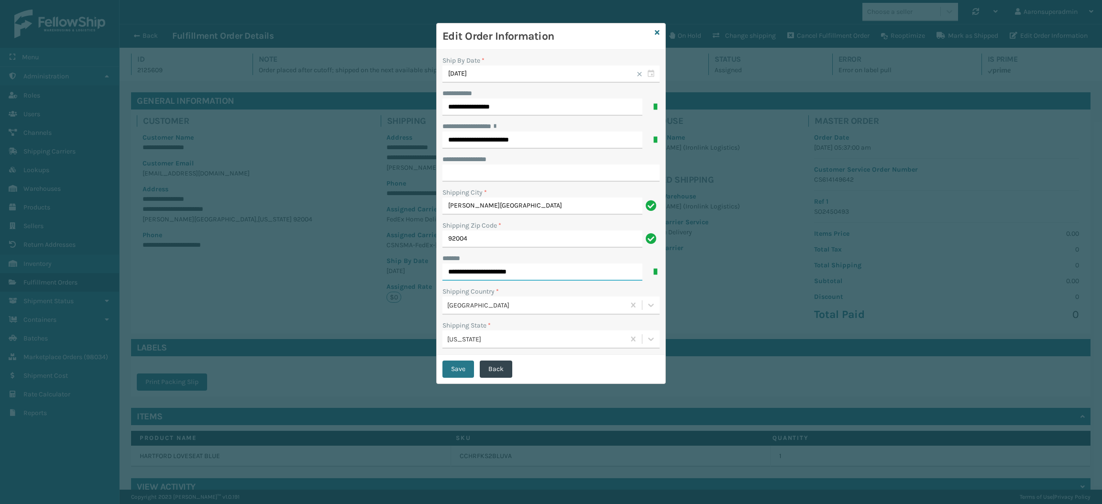
drag, startPoint x: 491, startPoint y: 274, endPoint x: 355, endPoint y: 269, distance: 136.4
click at [355, 269] on div "**********" at bounding box center [551, 252] width 1102 height 504
type input "**********"
click button "Save" at bounding box center [458, 369] width 32 height 17
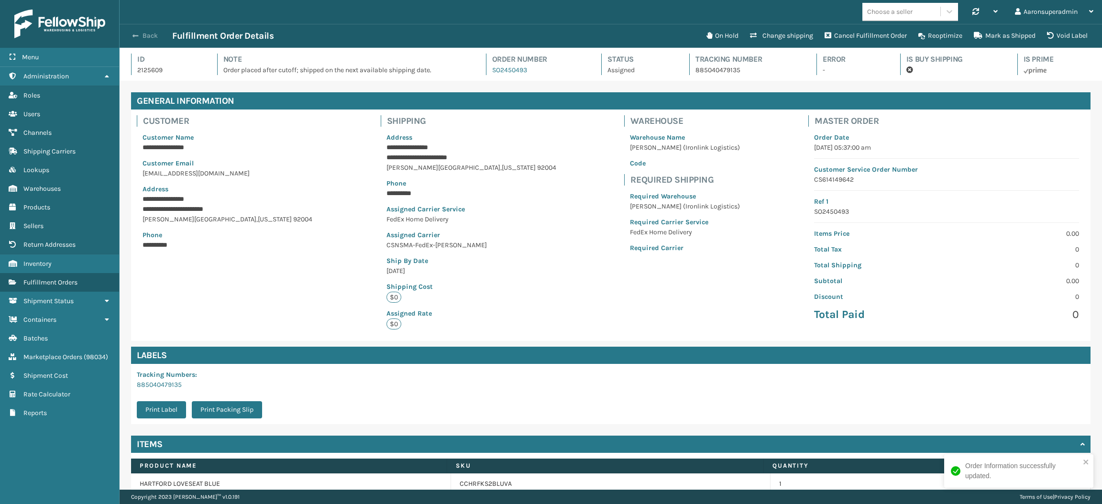
click at [153, 34] on button "Back" at bounding box center [150, 36] width 44 height 9
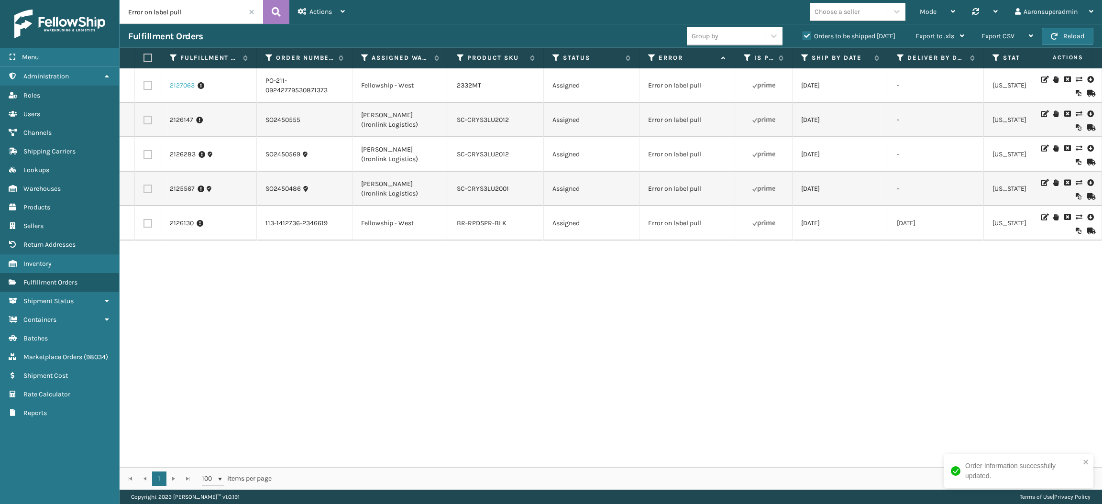
click at [181, 85] on link "2127063" at bounding box center [182, 86] width 25 height 10
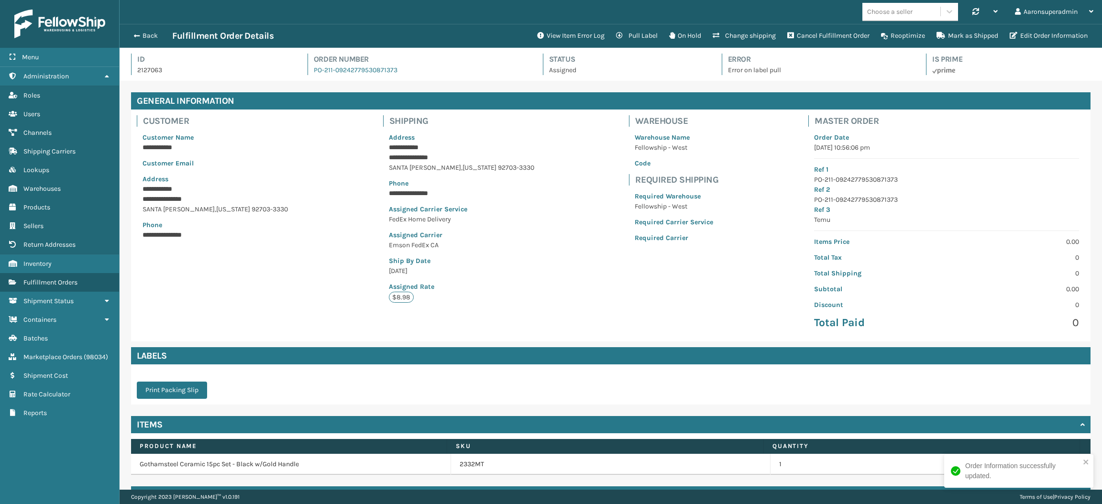
scroll to position [22, 982]
click at [1057, 42] on button "Edit Order Information" at bounding box center [1048, 35] width 89 height 19
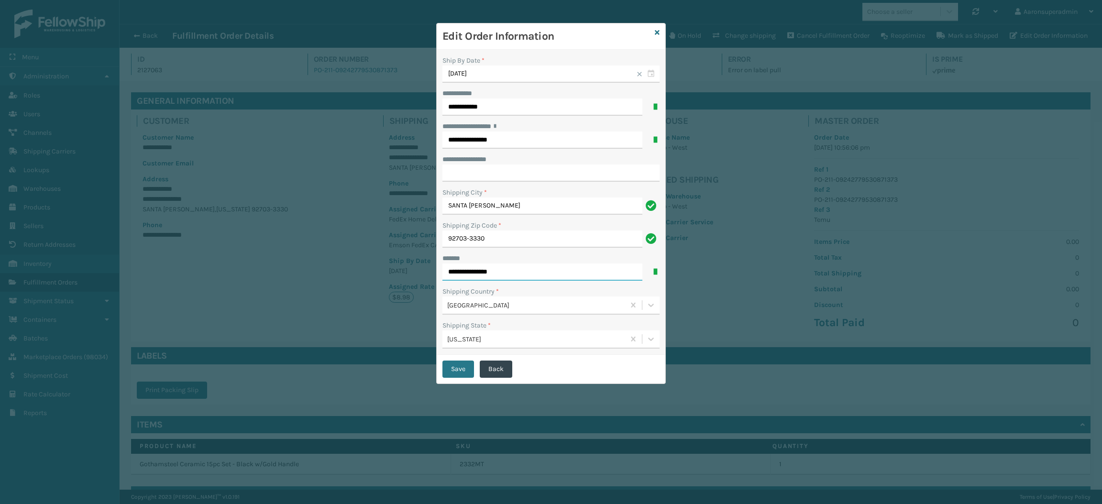
click at [506, 273] on input "**********" at bounding box center [542, 271] width 200 height 17
type input "**********"
click at [455, 372] on button "Save" at bounding box center [458, 369] width 32 height 17
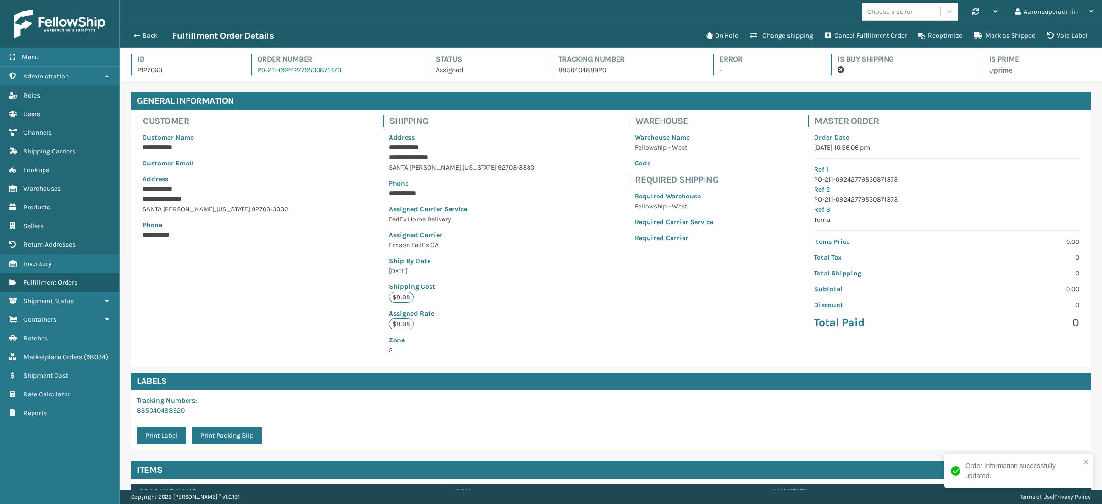
click at [145, 28] on div "Back Fulfillment Order Details On Hold Change shipping Cancel Fulfillment Order…" at bounding box center [611, 36] width 982 height 24
click at [148, 33] on button "Back" at bounding box center [150, 36] width 44 height 9
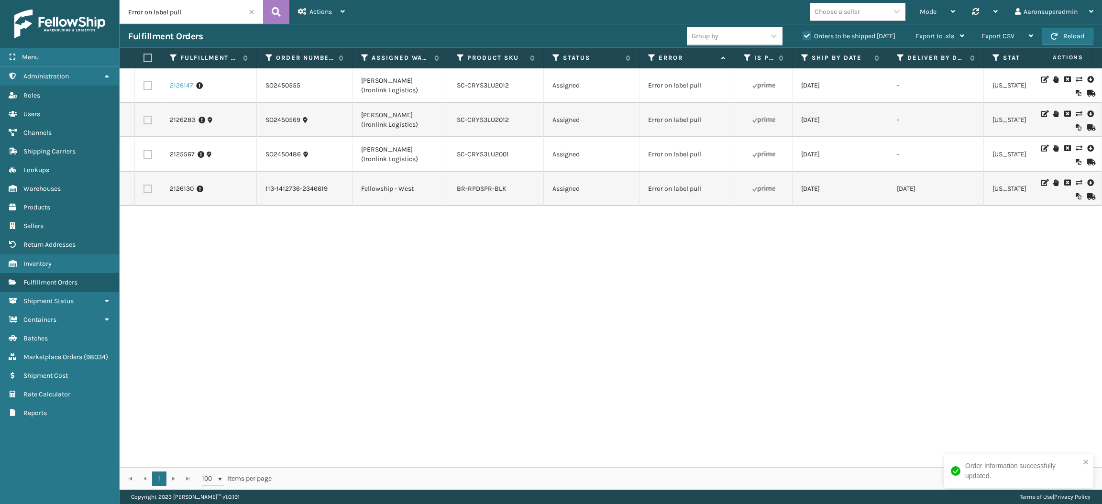
click at [182, 84] on link "2126147" at bounding box center [181, 86] width 23 height 10
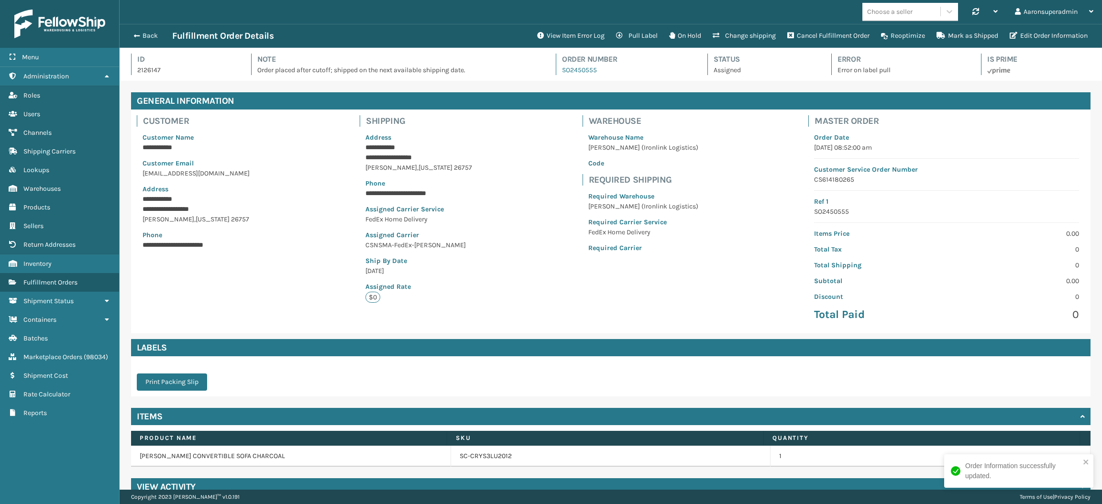
scroll to position [22, 982]
click at [1034, 39] on button "Edit Order Information" at bounding box center [1048, 35] width 89 height 19
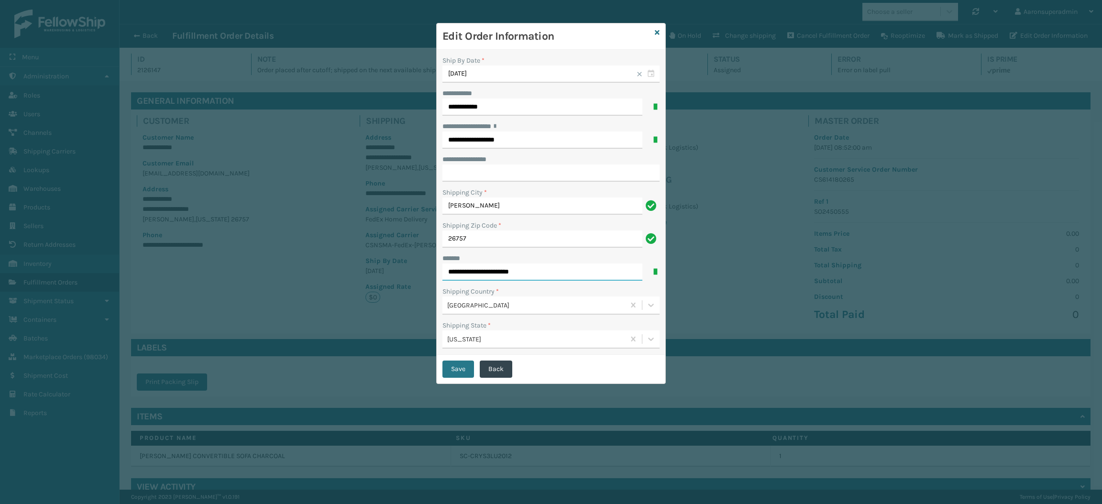
drag, startPoint x: 488, startPoint y: 274, endPoint x: 565, endPoint y: 273, distance: 76.5
click at [565, 273] on input "**********" at bounding box center [542, 271] width 200 height 17
type input "**********"
click button "Save" at bounding box center [458, 369] width 32 height 17
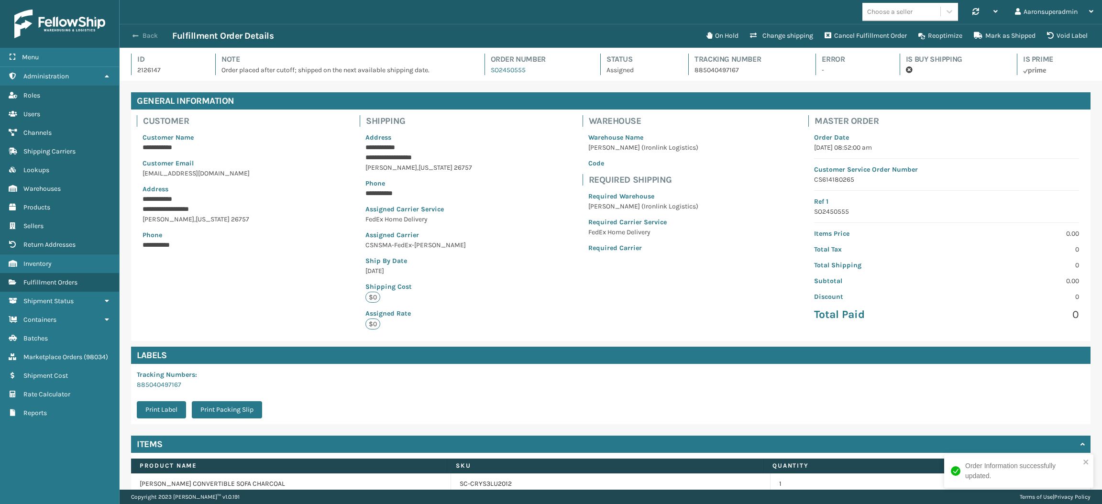
click at [145, 38] on button "Back" at bounding box center [150, 36] width 44 height 9
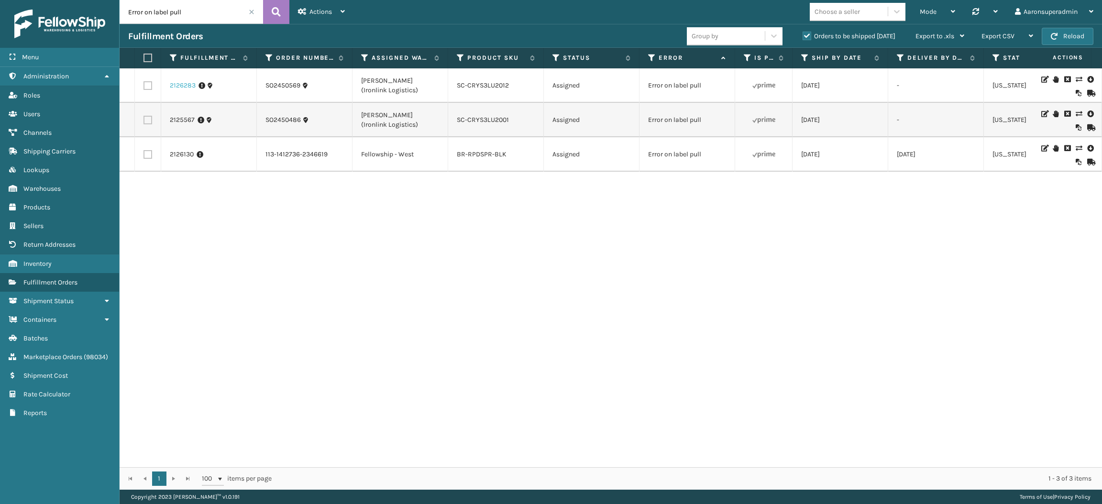
click at [183, 88] on link "2126283" at bounding box center [183, 86] width 26 height 10
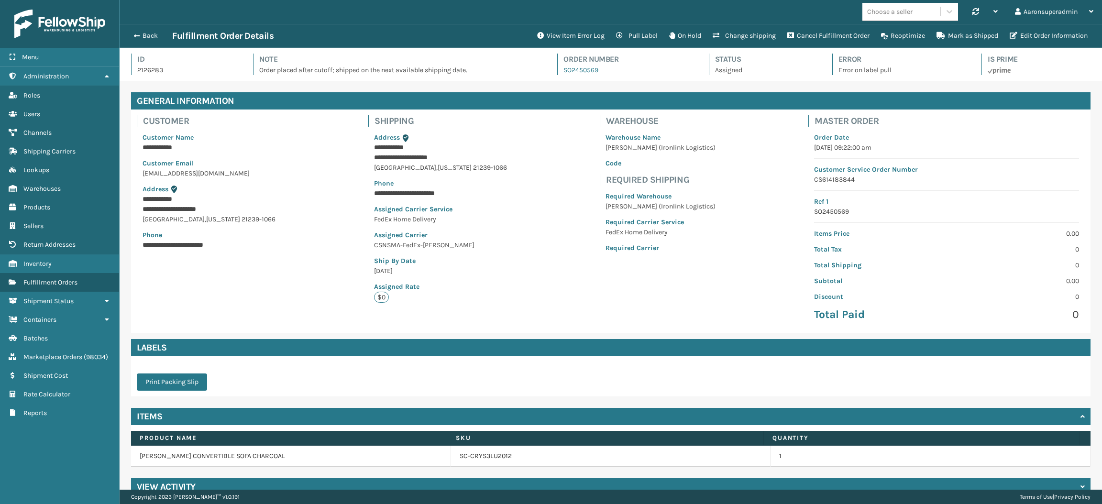
scroll to position [22, 982]
click at [1026, 36] on button "Edit Order Information" at bounding box center [1048, 35] width 89 height 19
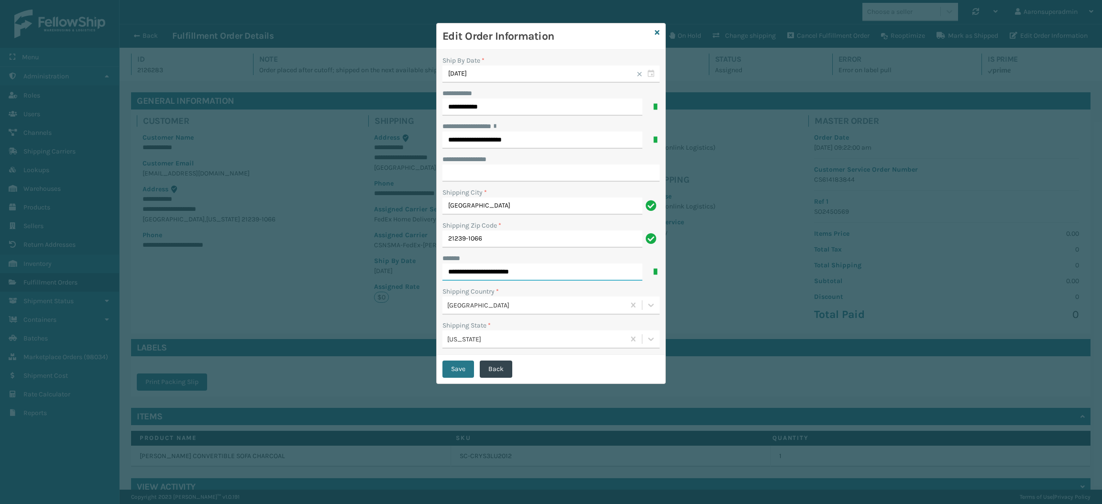
drag, startPoint x: 493, startPoint y: 274, endPoint x: 414, endPoint y: 304, distance: 84.7
click at [414, 304] on div "**********" at bounding box center [551, 252] width 1102 height 504
type input "**********"
click button "Save" at bounding box center [458, 369] width 32 height 17
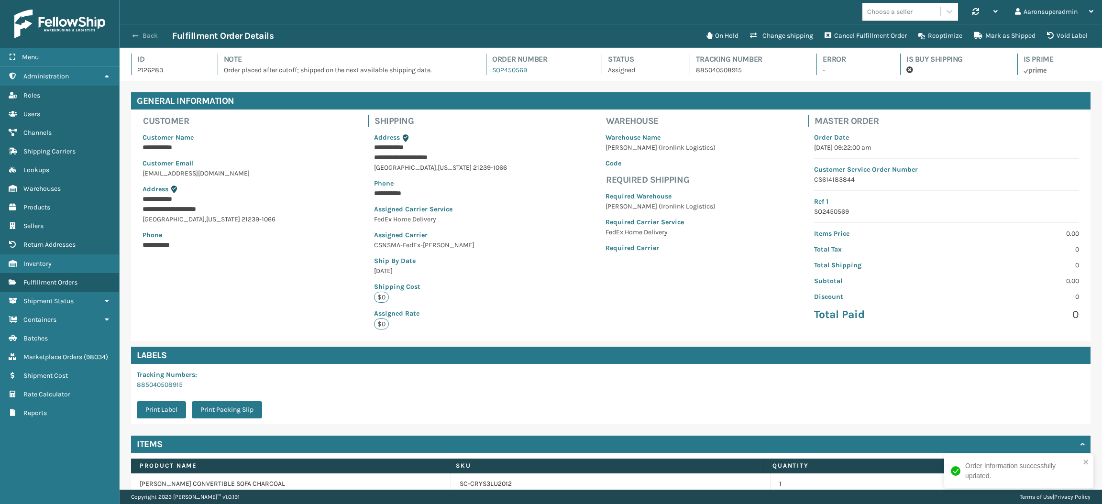
click at [152, 39] on button "Back" at bounding box center [150, 36] width 44 height 9
click at [146, 40] on div "Back Fulfillment Order Details" at bounding box center [414, 35] width 572 height 11
click at [147, 37] on button "Back" at bounding box center [150, 36] width 44 height 9
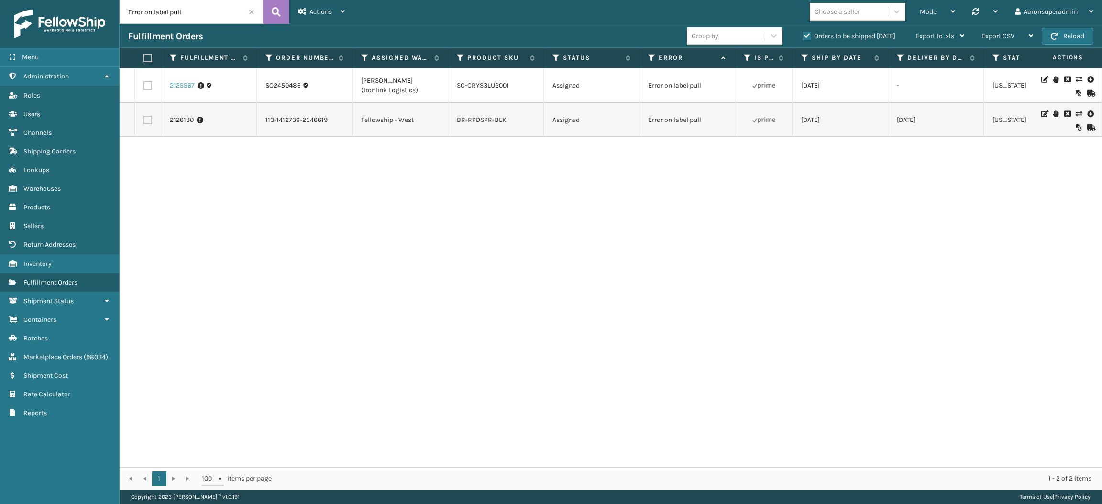
click at [190, 89] on link "2125567" at bounding box center [182, 86] width 25 height 10
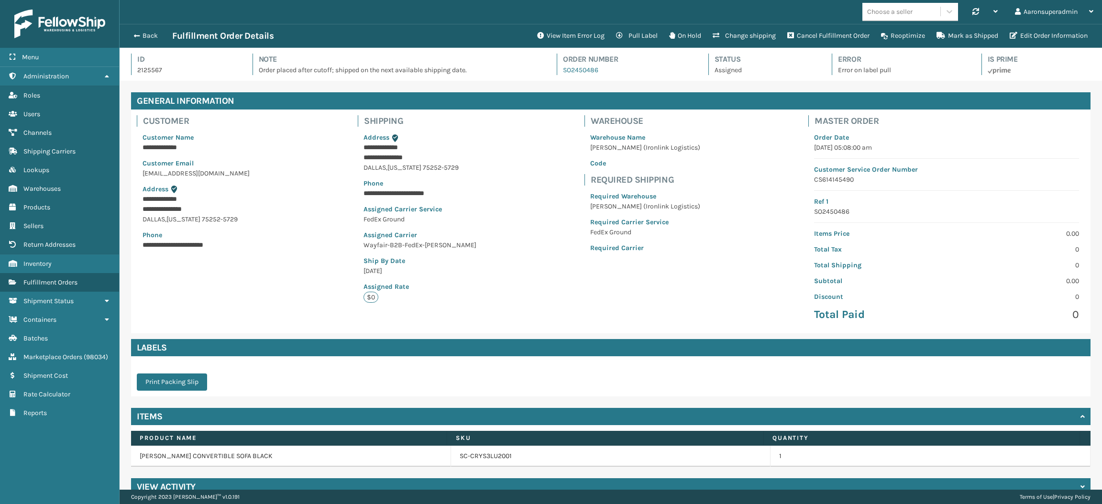
scroll to position [22, 982]
click at [1022, 43] on button "Edit Order Information" at bounding box center [1048, 35] width 89 height 19
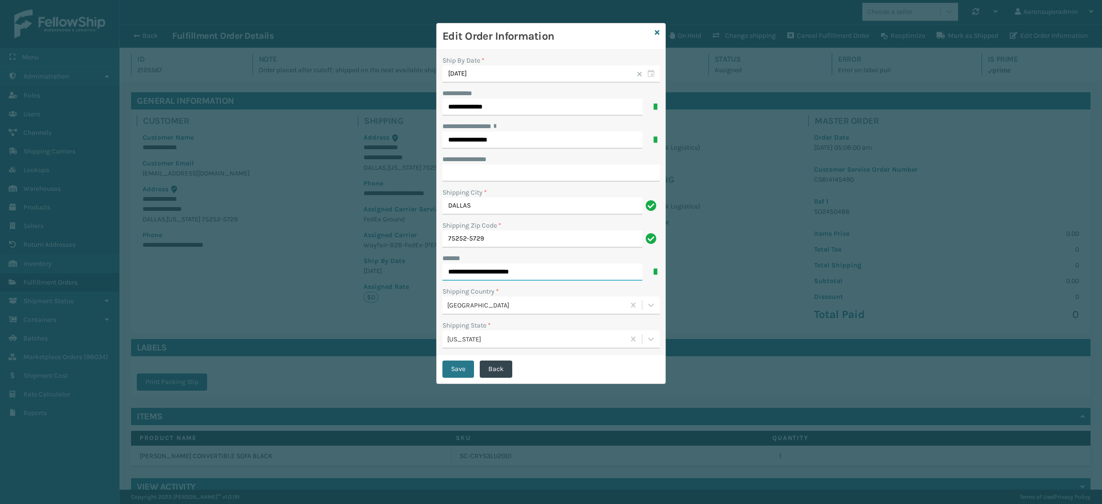
drag, startPoint x: 492, startPoint y: 272, endPoint x: 398, endPoint y: 295, distance: 96.5
click at [398, 295] on div "**********" at bounding box center [551, 252] width 1102 height 504
type input "**********"
click button "Save" at bounding box center [458, 369] width 32 height 17
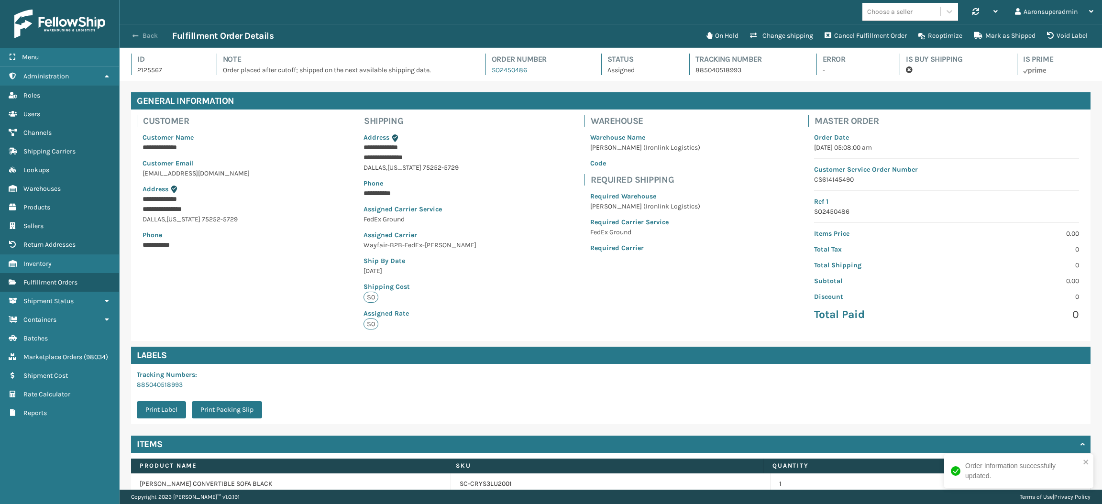
click at [144, 36] on button "Back" at bounding box center [150, 36] width 44 height 9
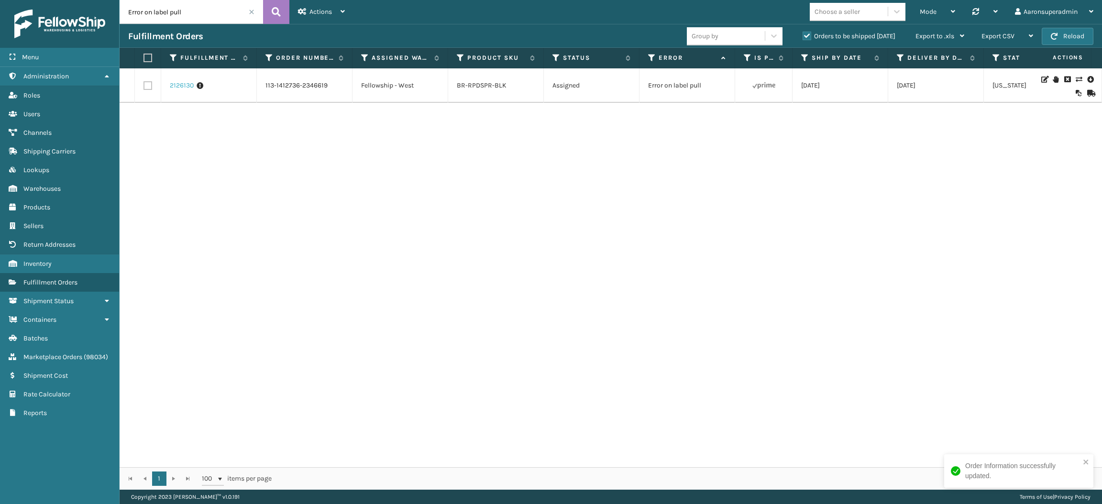
click at [187, 86] on link "2126130" at bounding box center [182, 86] width 24 height 10
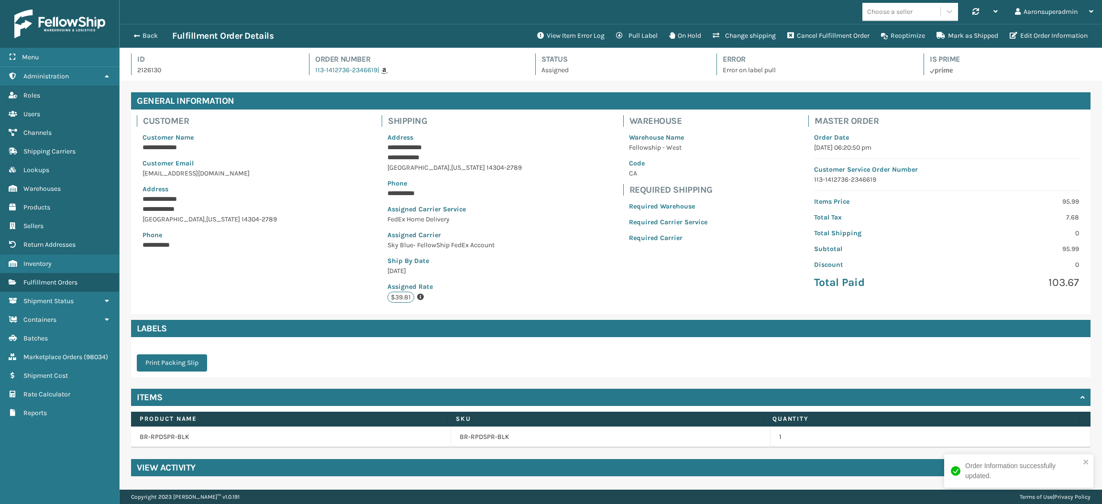
scroll to position [22, 982]
click at [563, 34] on button "View Item Error Log" at bounding box center [570, 35] width 79 height 19
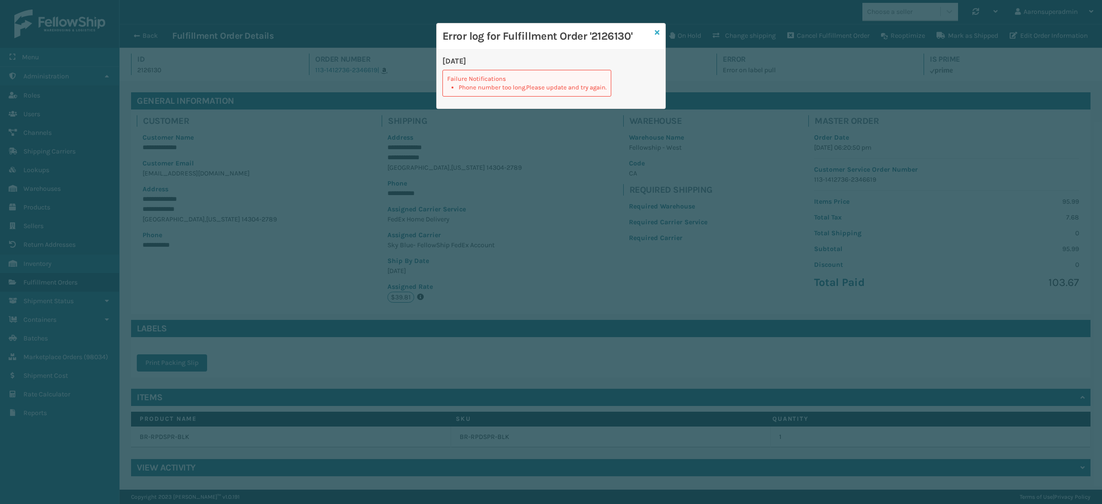
click at [657, 36] on link at bounding box center [657, 33] width 5 height 10
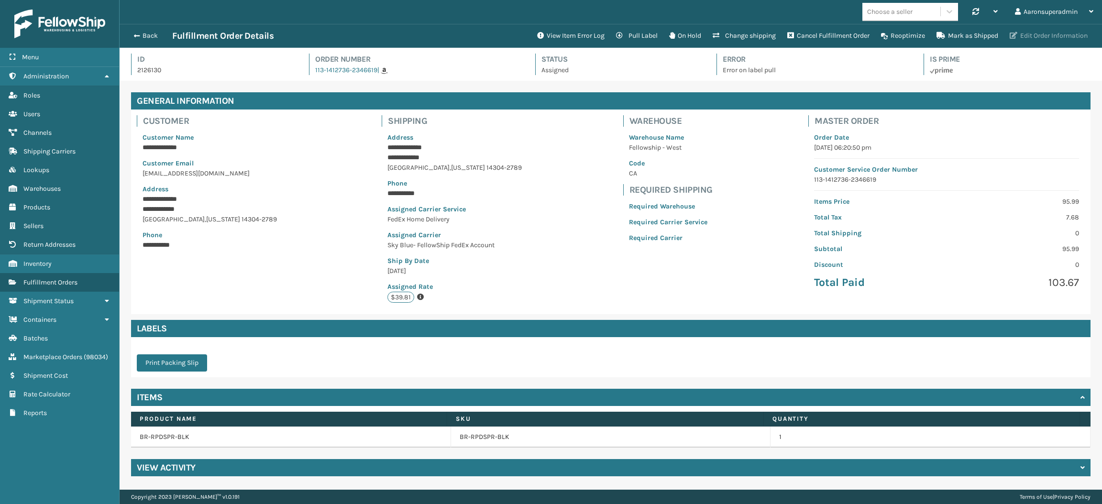
click at [1050, 32] on button "Edit Order Information" at bounding box center [1048, 35] width 89 height 19
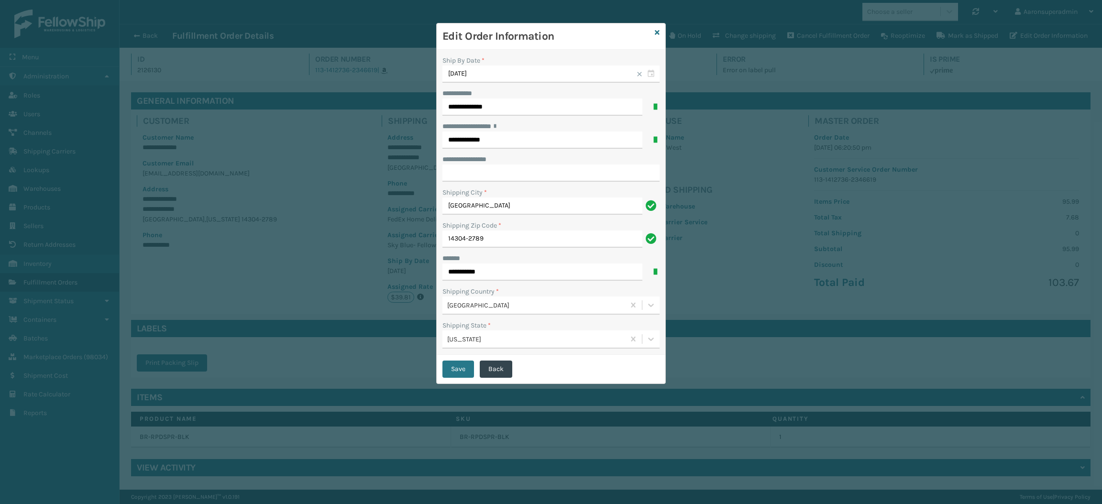
click at [547, 283] on div "**********" at bounding box center [551, 202] width 229 height 305
click at [551, 273] on input "**********" at bounding box center [542, 271] width 200 height 17
type input "**********"
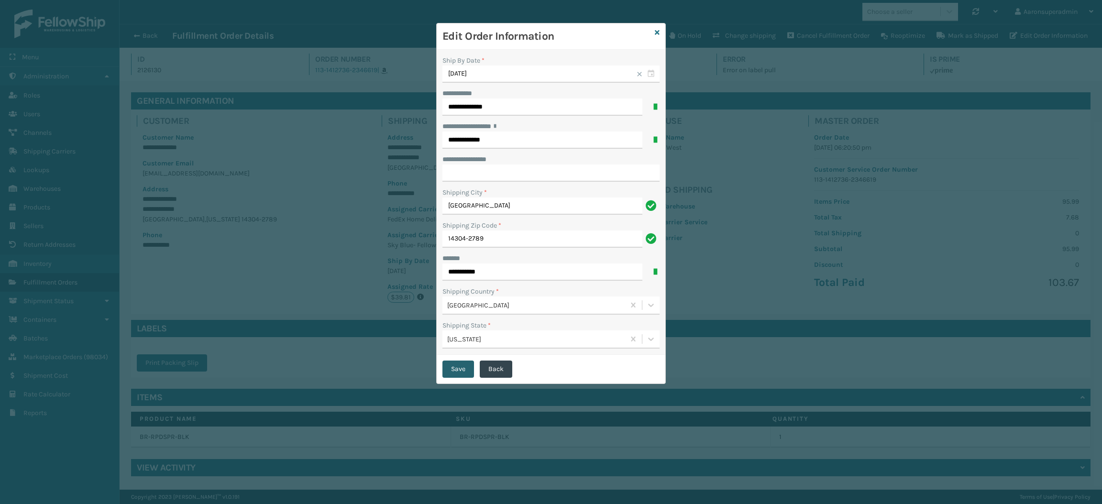
click at [457, 373] on button "Save" at bounding box center [458, 369] width 32 height 17
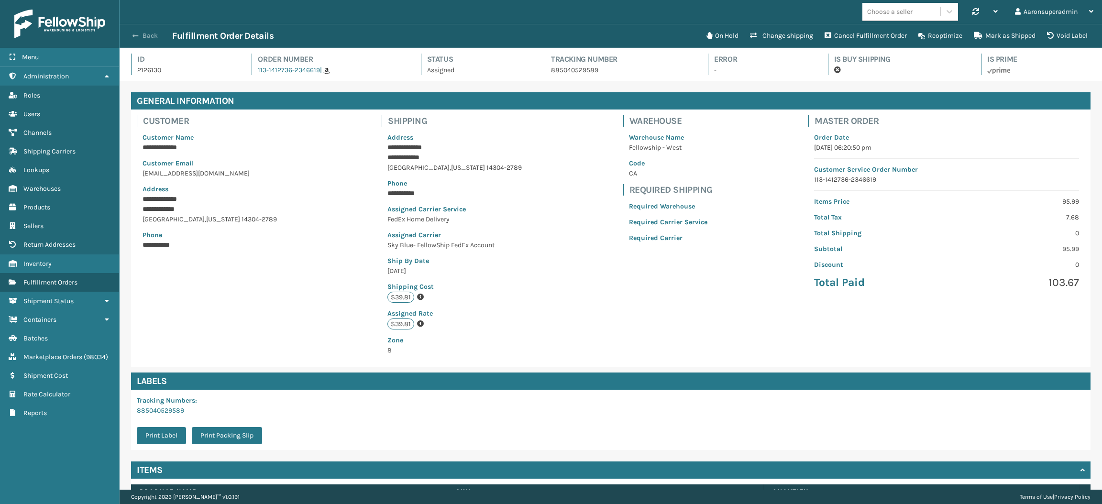
click at [142, 35] on button "Back" at bounding box center [150, 36] width 44 height 9
click at [147, 35] on button "Back" at bounding box center [150, 36] width 44 height 9
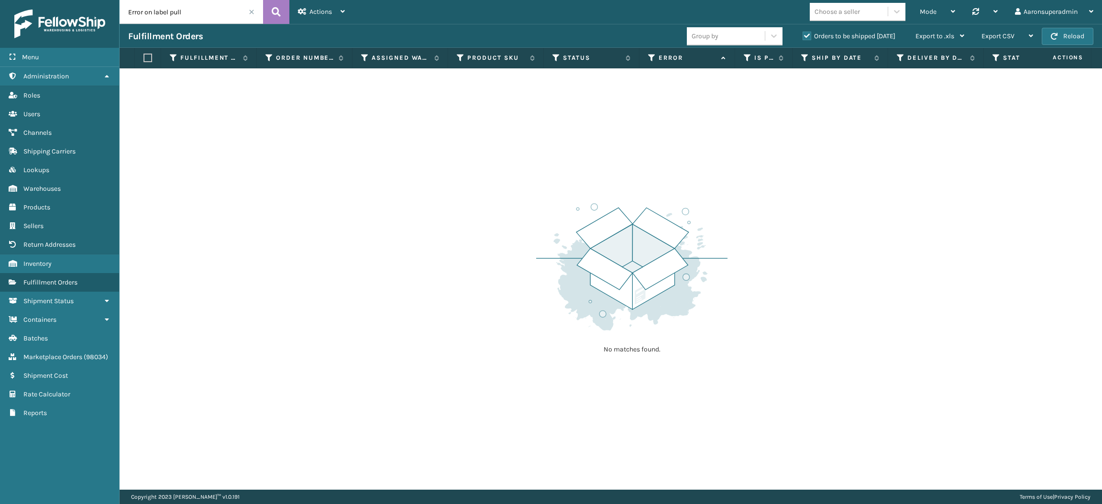
click at [260, 12] on input "Error on label pull" at bounding box center [191, 12] width 143 height 24
click at [251, 13] on span at bounding box center [252, 12] width 6 height 6
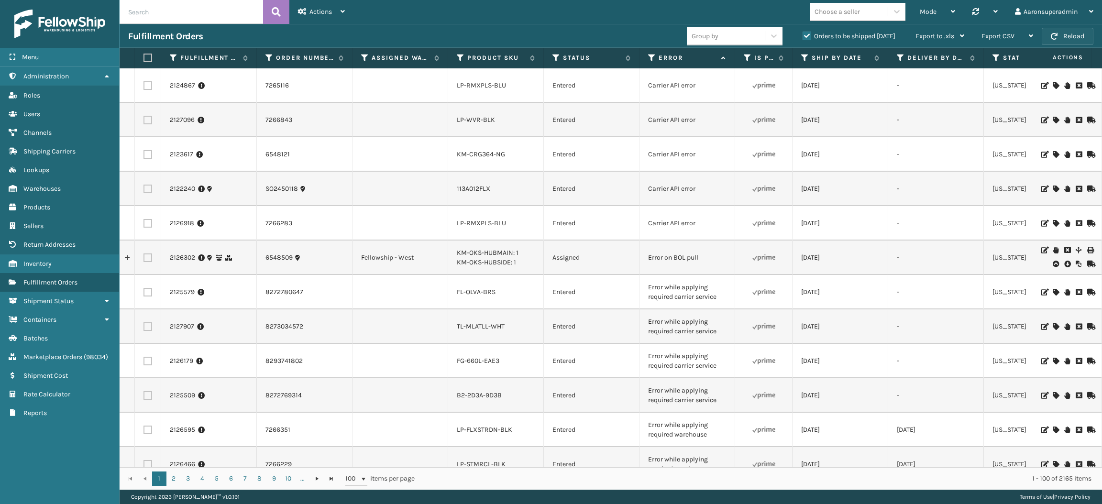
click at [1071, 37] on button "Reload" at bounding box center [1067, 36] width 52 height 17
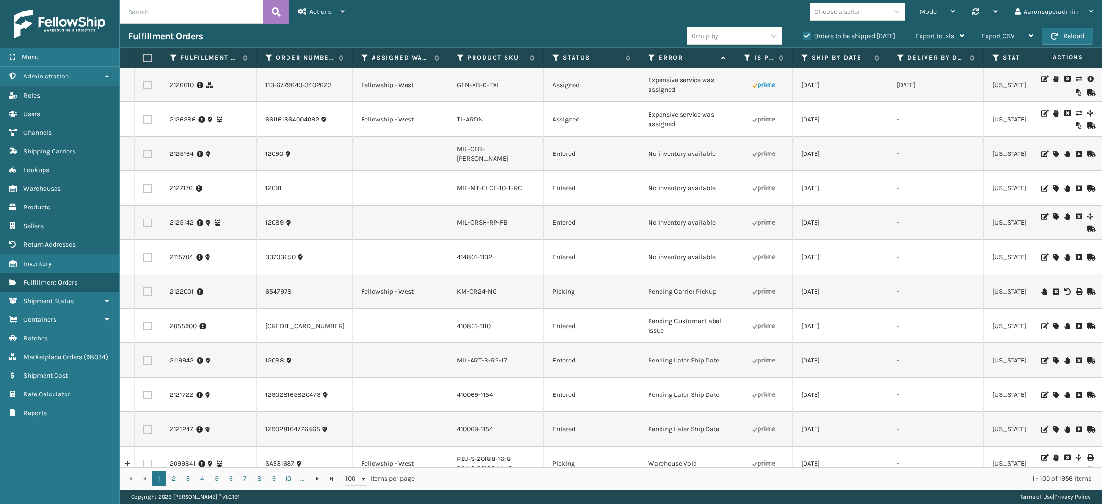
scroll to position [1205, 0]
click at [1052, 158] on icon at bounding box center [1055, 154] width 6 height 7
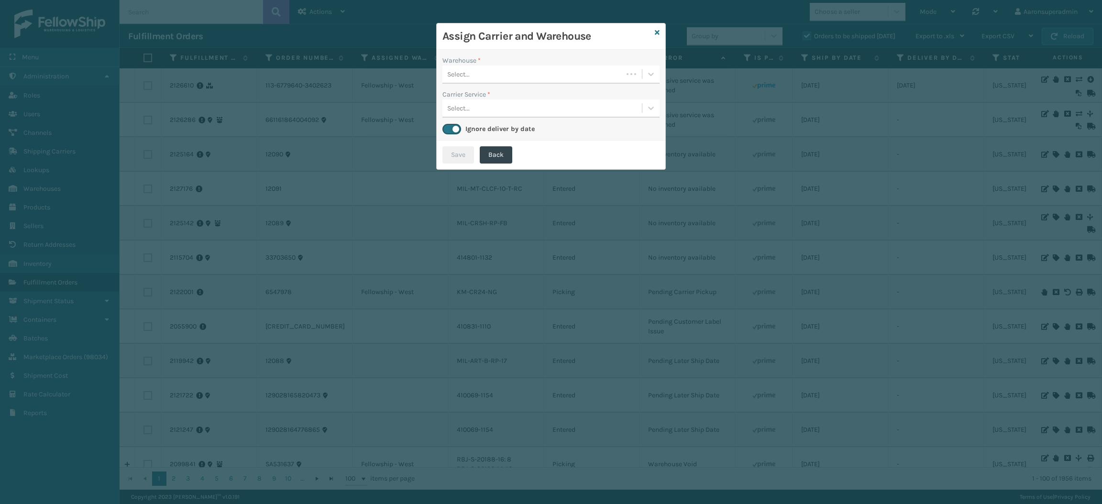
click at [477, 80] on div "Select..." at bounding box center [532, 74] width 180 height 16
click at [478, 100] on div "TFM" at bounding box center [550, 98] width 217 height 18
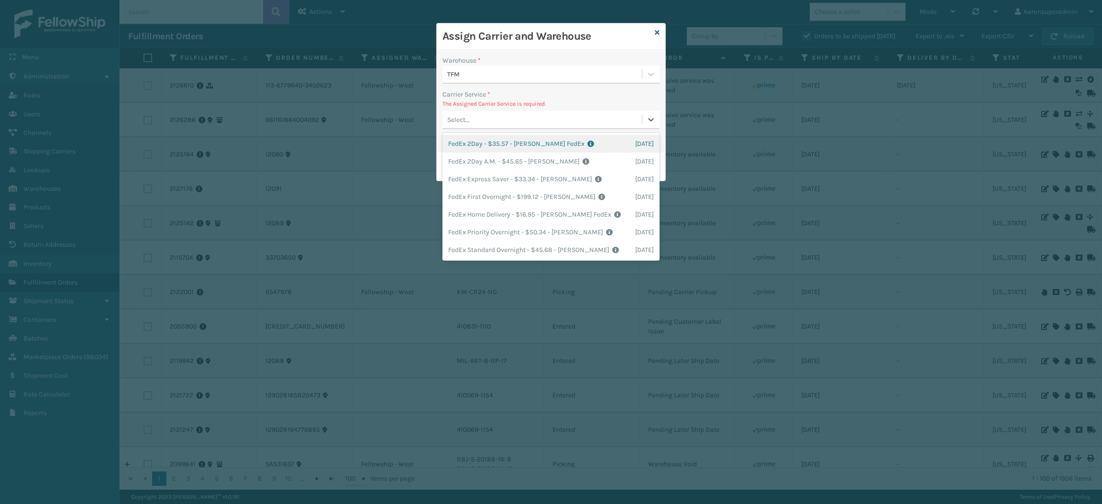
click at [489, 120] on div "Select..." at bounding box center [541, 120] width 199 height 16
click at [492, 220] on div "FedEx Home Delivery - $16.95 - [PERSON_NAME] FedEx Shipping Cost $14.87 Surplus…" at bounding box center [550, 215] width 217 height 18
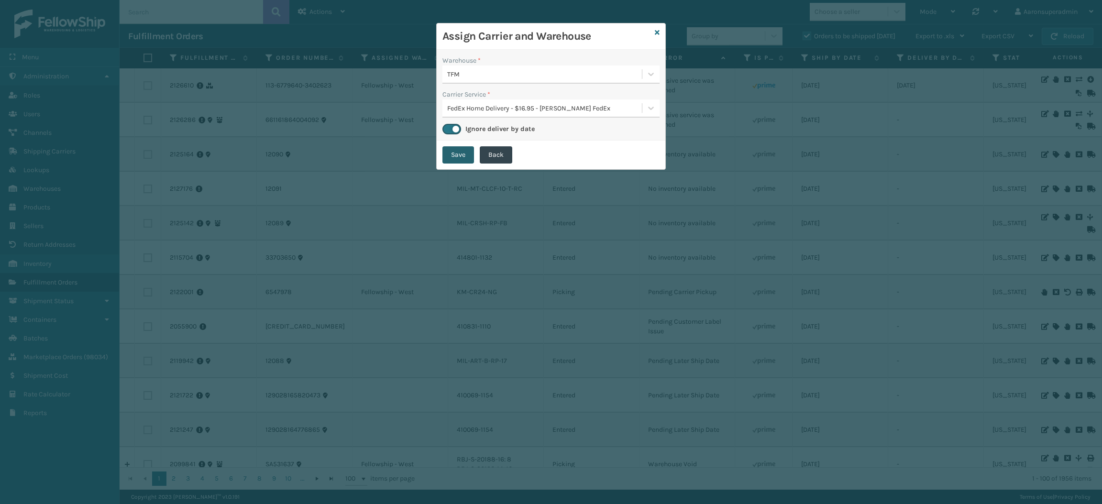
click at [451, 159] on button "Save" at bounding box center [458, 154] width 32 height 17
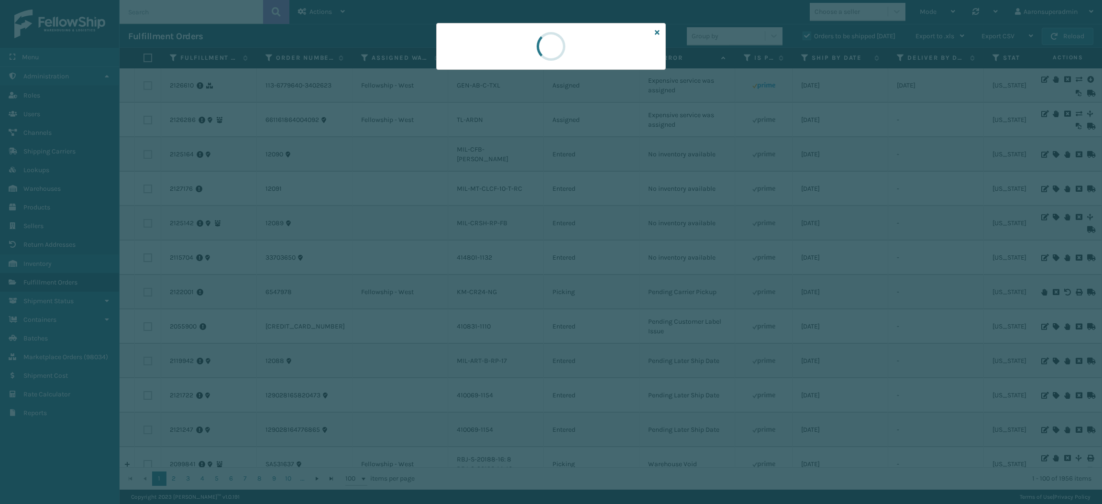
click at [451, 159] on div at bounding box center [551, 252] width 1102 height 504
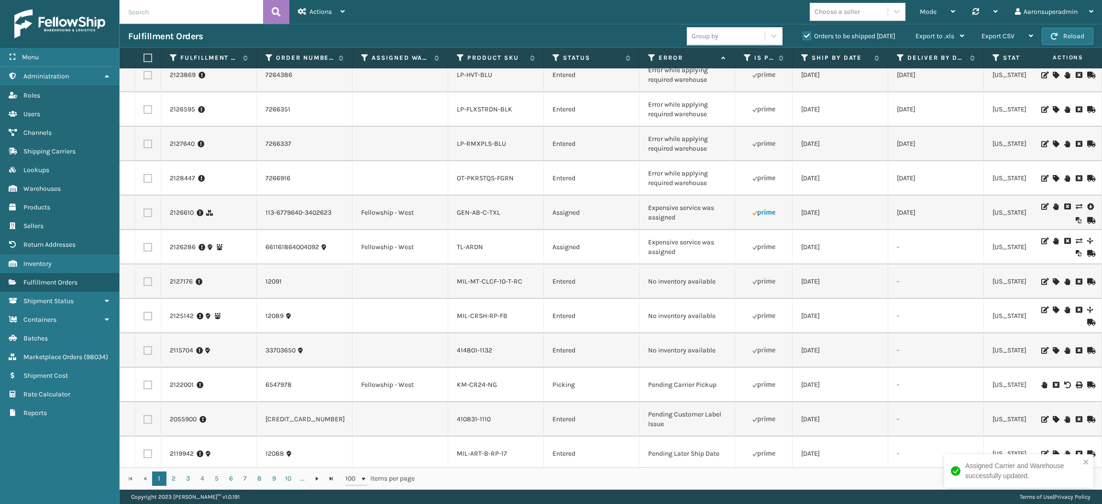
scroll to position [1071, 0]
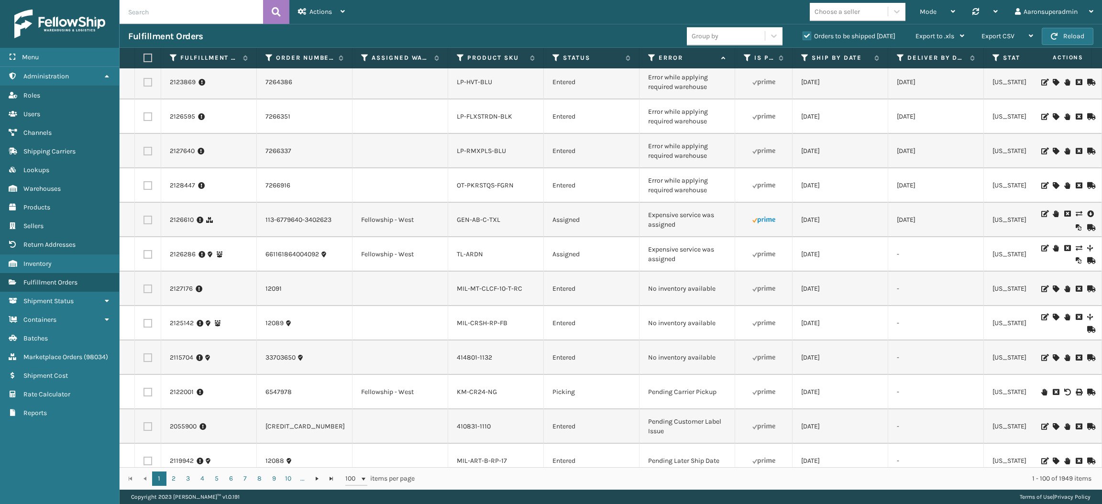
click at [1052, 292] on icon at bounding box center [1055, 288] width 6 height 7
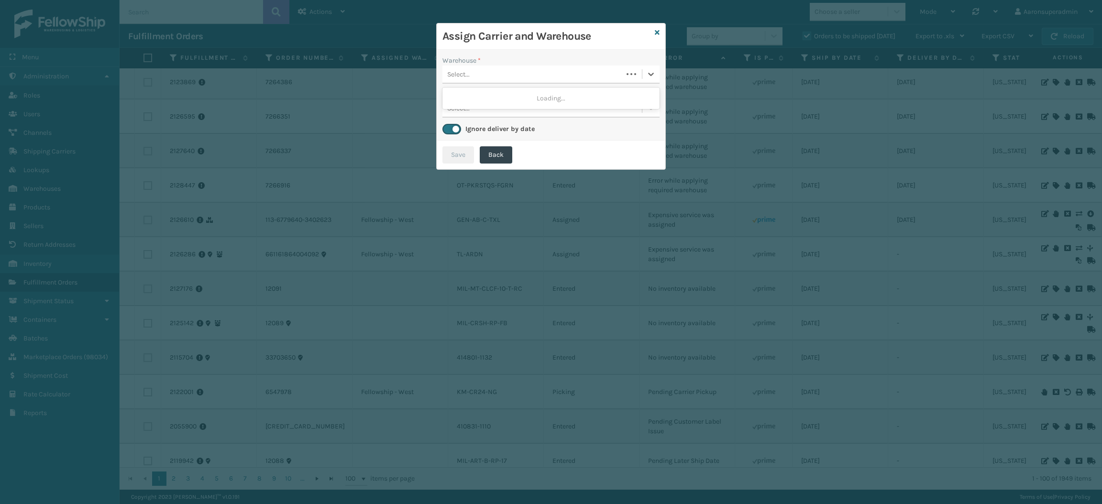
click at [601, 74] on div "Select..." at bounding box center [532, 74] width 180 height 16
click at [564, 103] on div "TFM" at bounding box center [550, 98] width 217 height 18
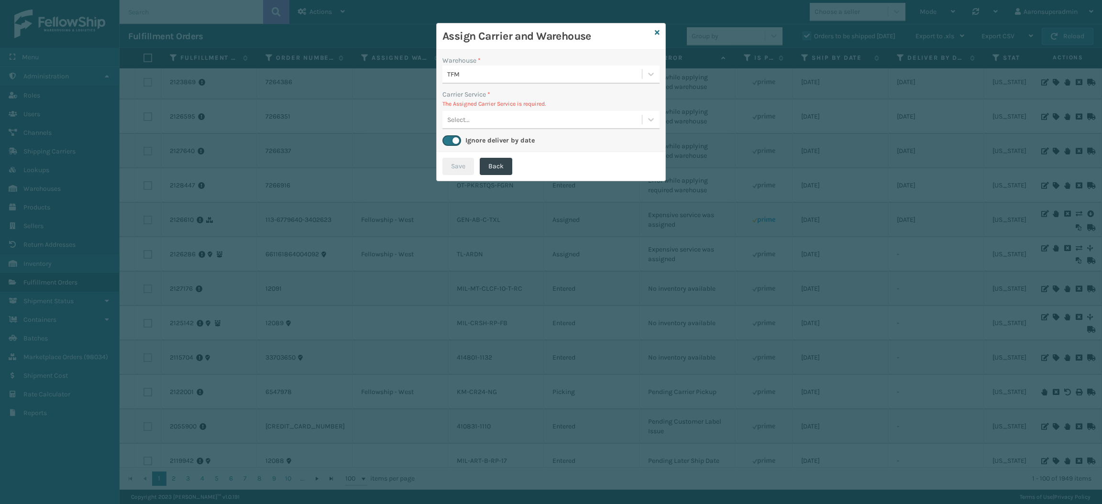
click at [477, 119] on div "Select..." at bounding box center [541, 120] width 199 height 16
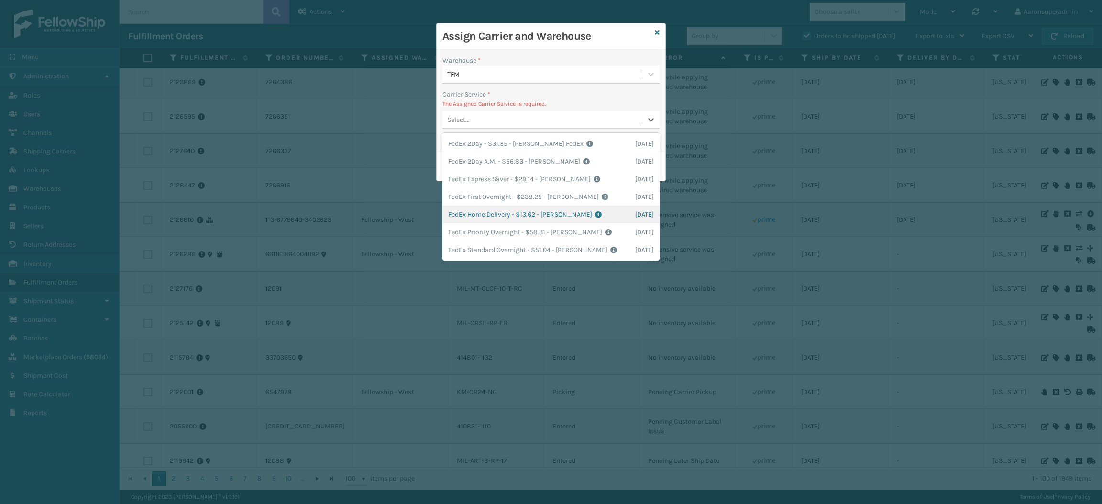
click at [484, 215] on div "FedEx Home Delivery - $13.62 - [PERSON_NAME] FedEx Shipping Cost $11.95 Surplus…" at bounding box center [550, 215] width 217 height 18
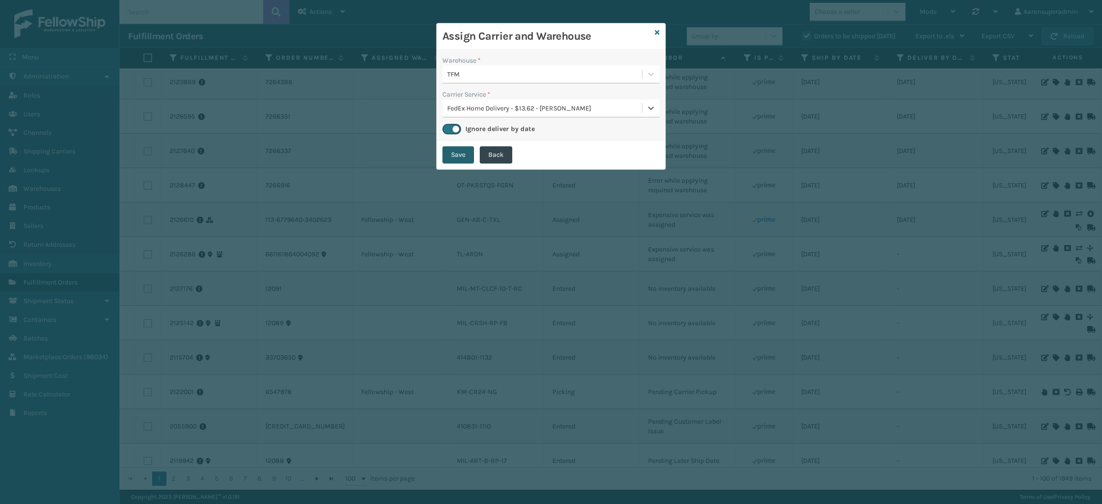
click at [456, 158] on button "Save" at bounding box center [458, 154] width 32 height 17
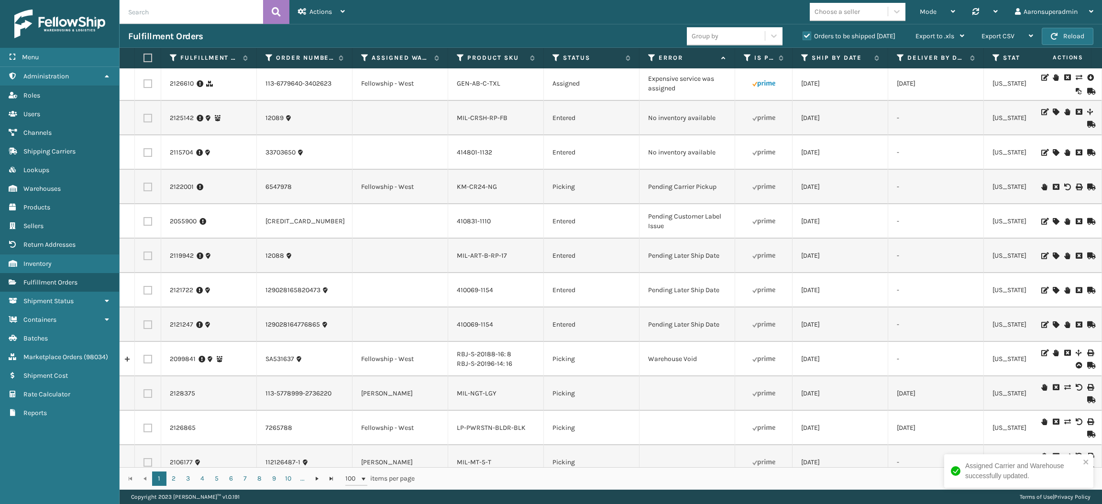
scroll to position [1241, 0]
click at [1052, 116] on icon at bounding box center [1055, 112] width 6 height 7
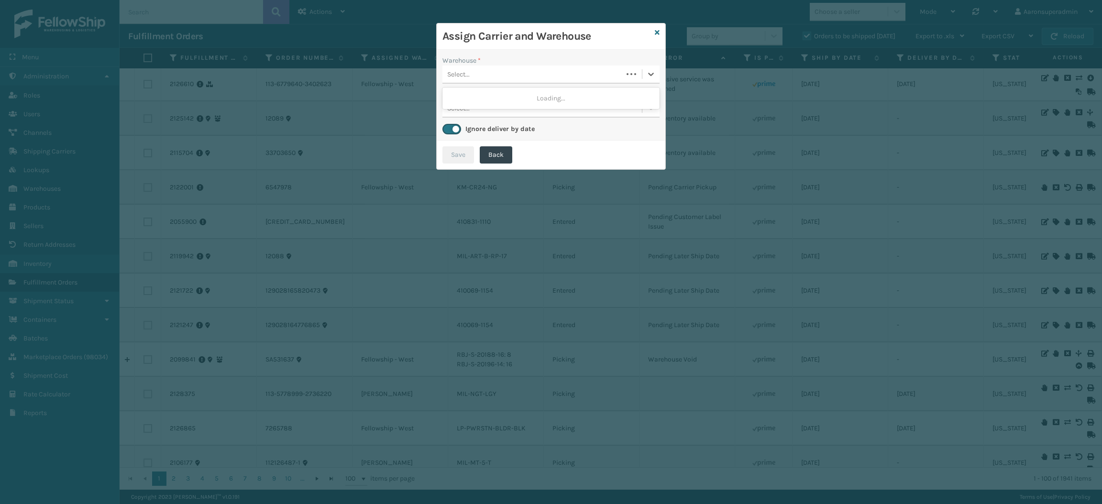
click at [536, 74] on div "Select..." at bounding box center [532, 74] width 180 height 16
click at [519, 100] on div "TFM" at bounding box center [550, 98] width 217 height 18
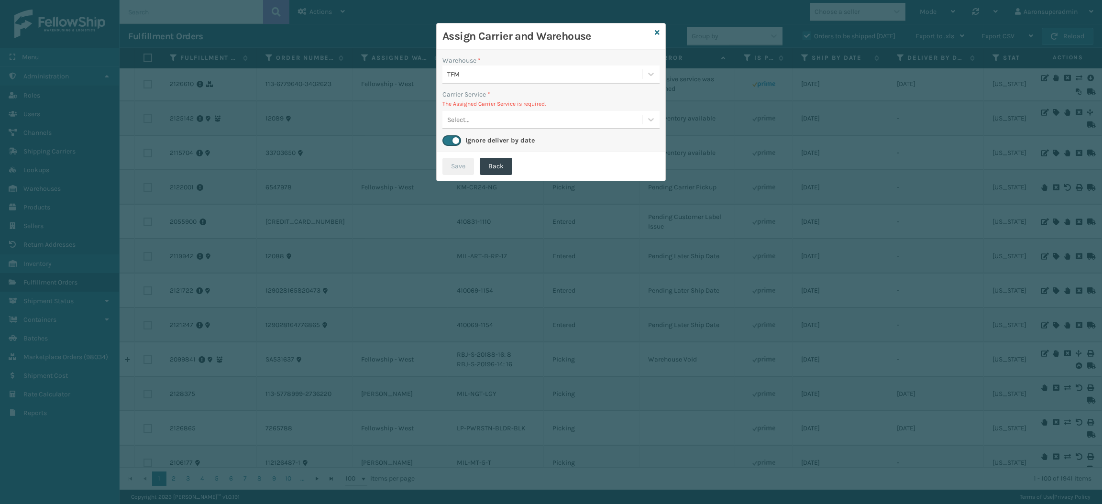
click at [517, 121] on div "Select..." at bounding box center [541, 120] width 199 height 16
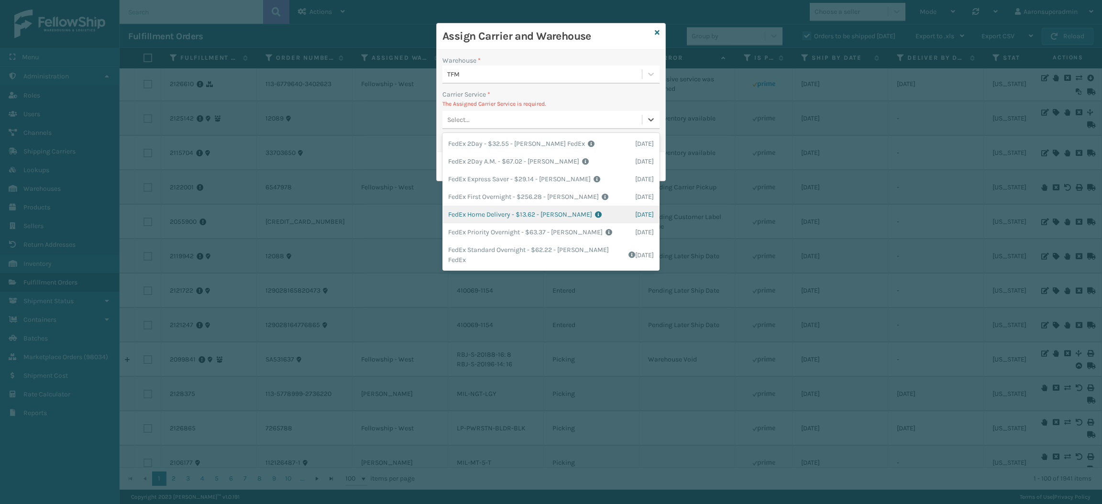
click at [492, 214] on div "FedEx Home Delivery - $13.62 - [PERSON_NAME] FedEx Shipping Cost $11.95 Surplus…" at bounding box center [550, 215] width 217 height 18
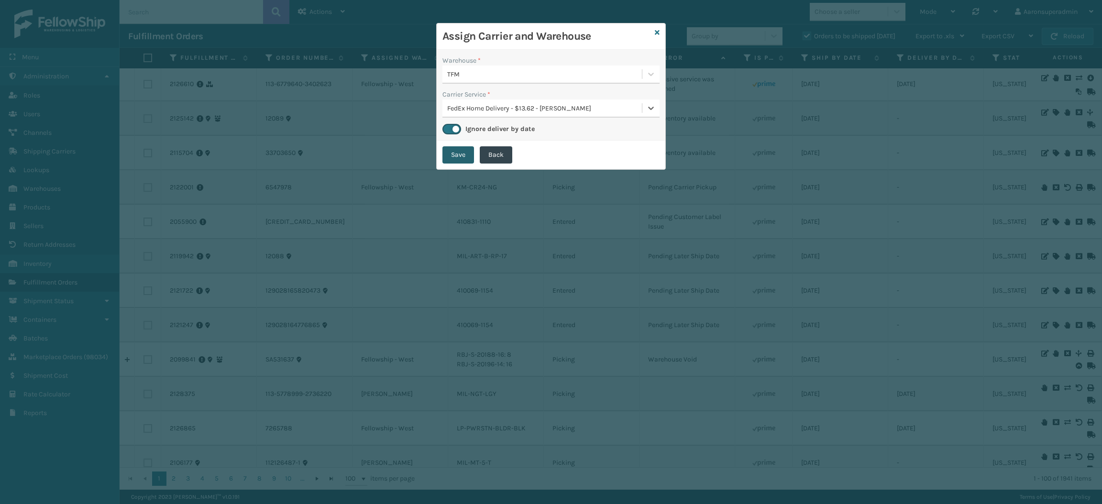
click at [460, 156] on button "Save" at bounding box center [458, 154] width 32 height 17
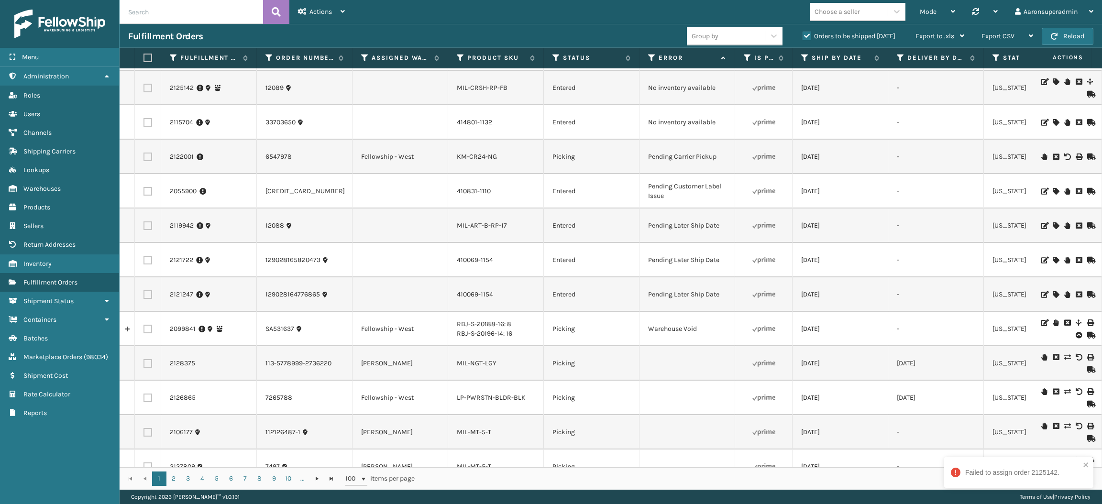
scroll to position [1313, 0]
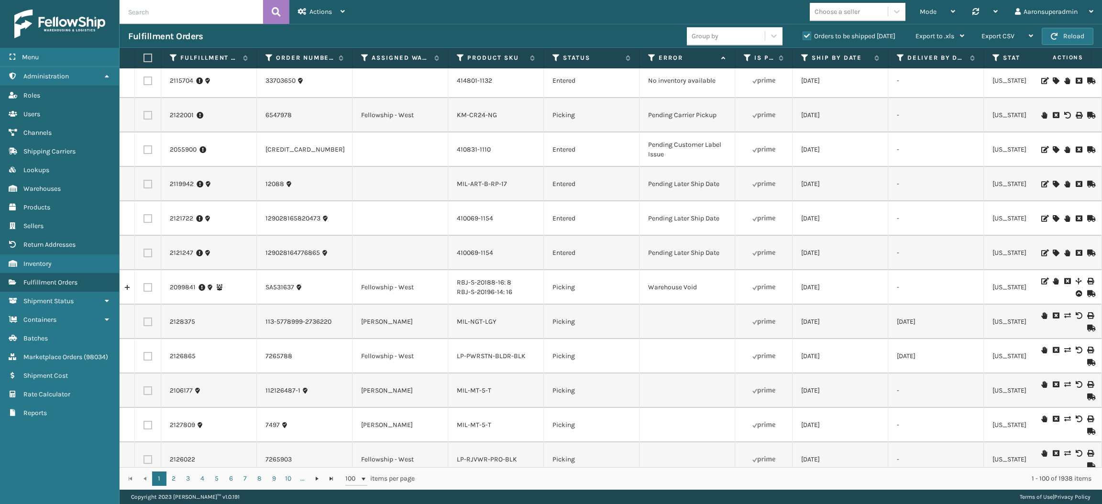
click at [1052, 84] on icon at bounding box center [1055, 80] width 6 height 7
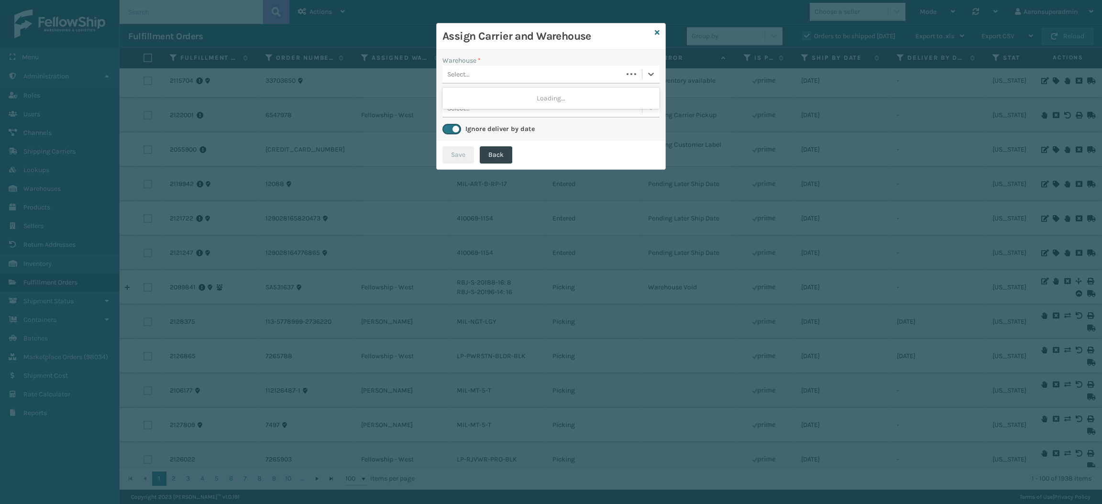
click at [499, 79] on div "Select..." at bounding box center [532, 74] width 180 height 16
click at [655, 30] on icon at bounding box center [657, 32] width 5 height 7
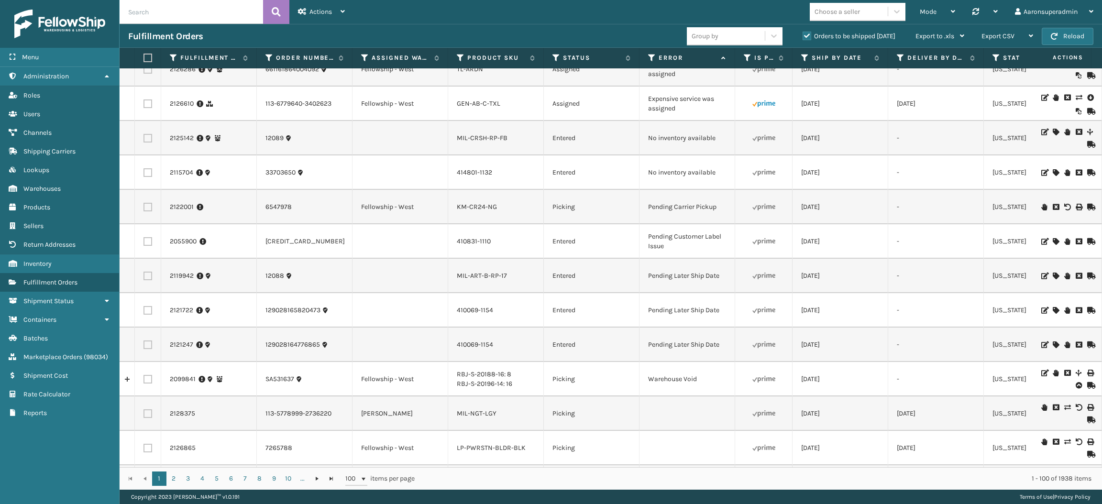
scroll to position [1221, 0]
click at [1052, 136] on icon at bounding box center [1055, 132] width 6 height 7
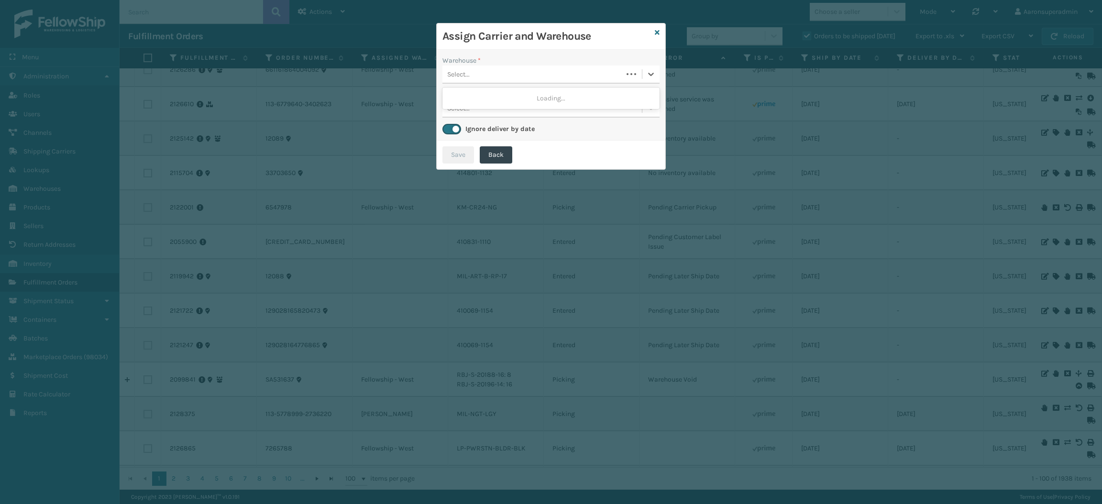
click at [616, 74] on div "Select..." at bounding box center [532, 74] width 180 height 16
click at [560, 100] on div "TFM" at bounding box center [550, 98] width 217 height 18
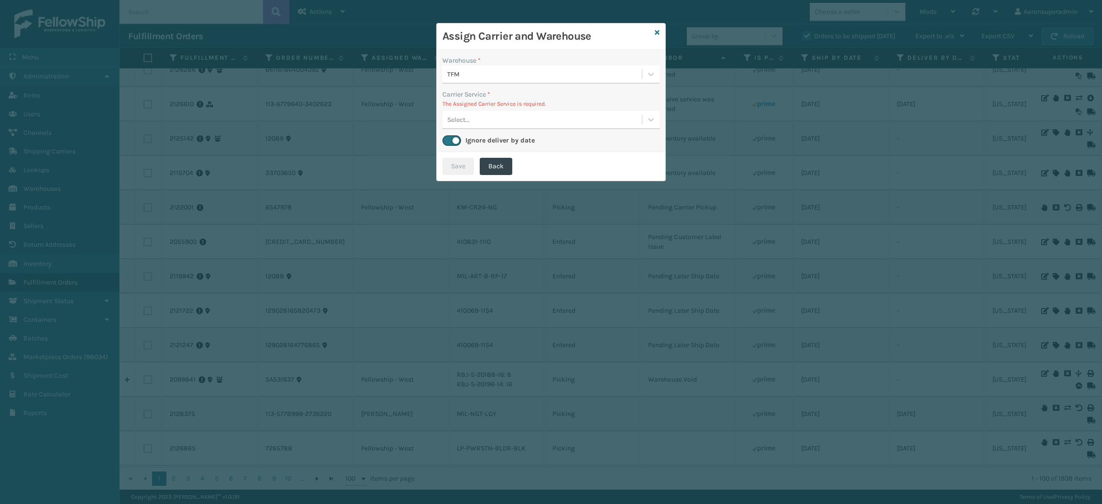
click at [551, 131] on div "Warehouse * TFM Carrier Service * The Assigned Carrier Service is required. Sel…" at bounding box center [551, 101] width 229 height 102
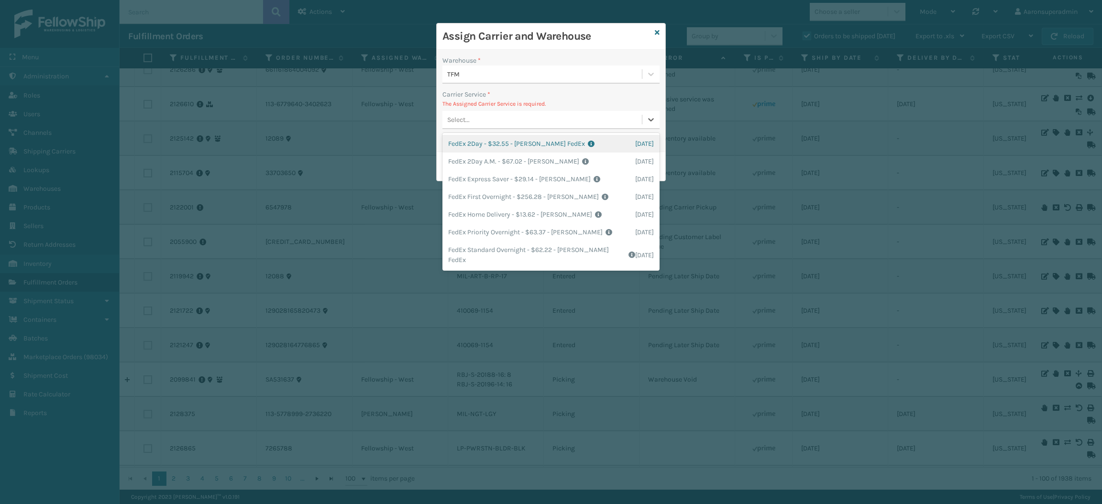
click at [553, 123] on div "Select..." at bounding box center [541, 120] width 199 height 16
click at [517, 208] on div "FedEx Home Delivery - $13.62 - [PERSON_NAME] FedEx Shipping Cost $11.95 Surplus…" at bounding box center [550, 215] width 217 height 18
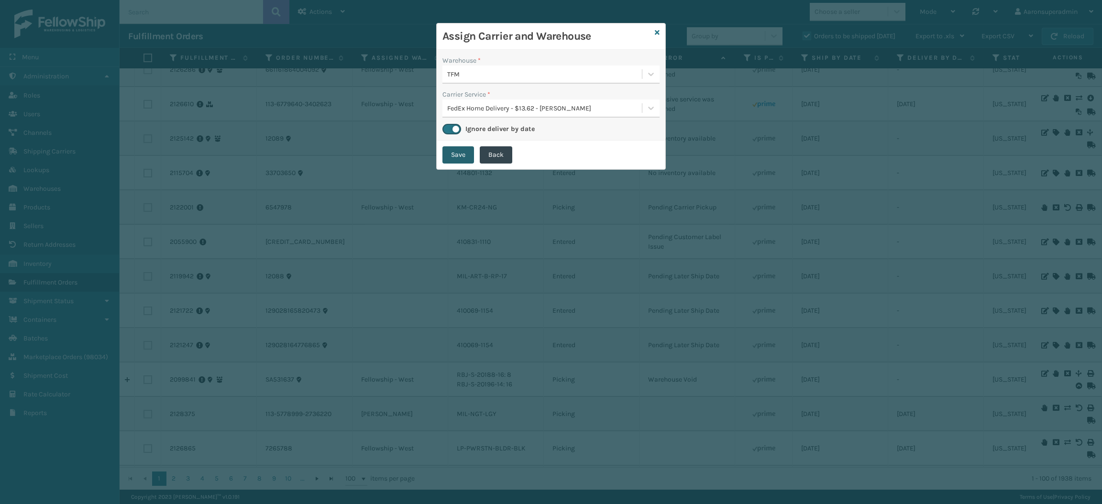
click at [454, 149] on button "Save" at bounding box center [458, 154] width 32 height 17
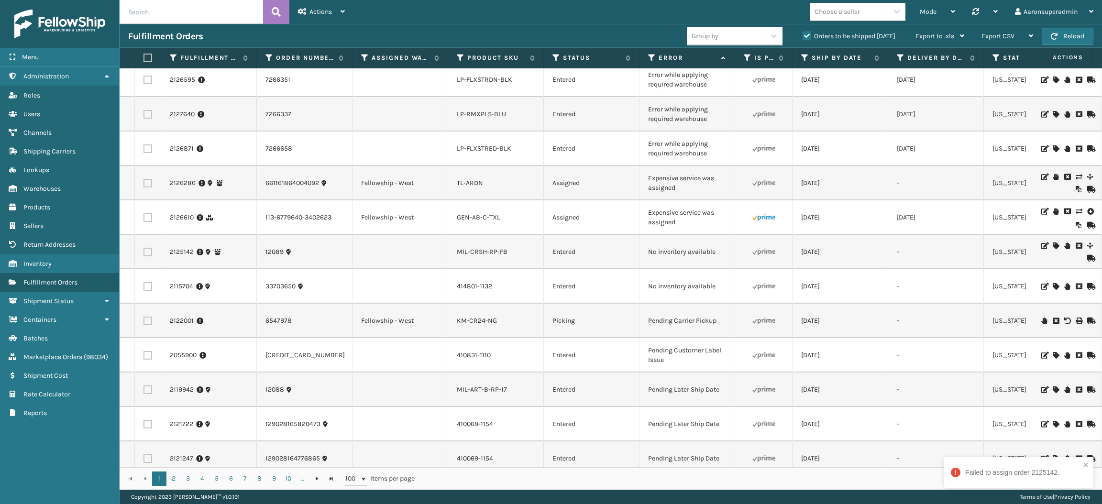
scroll to position [1152, 0]
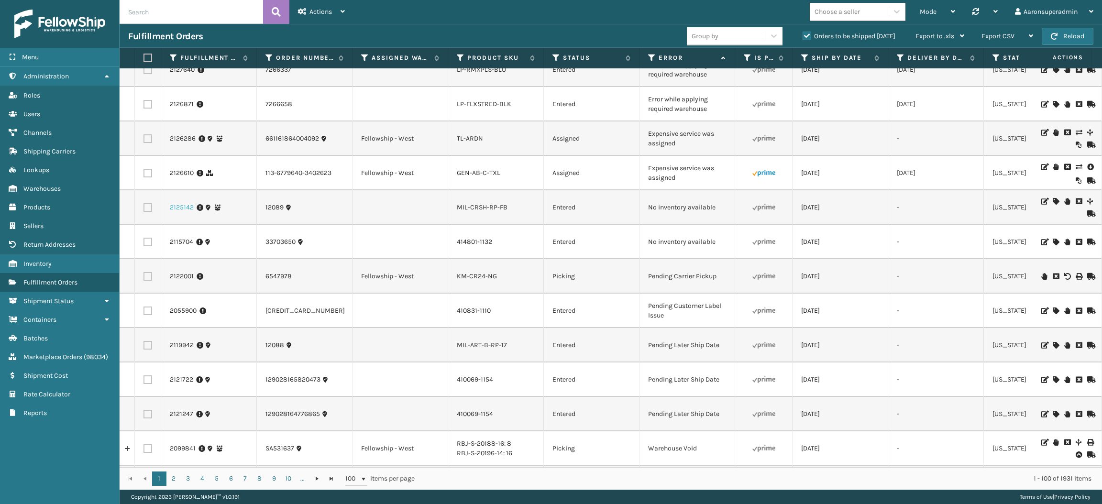
click at [186, 212] on link "2125142" at bounding box center [182, 208] width 24 height 10
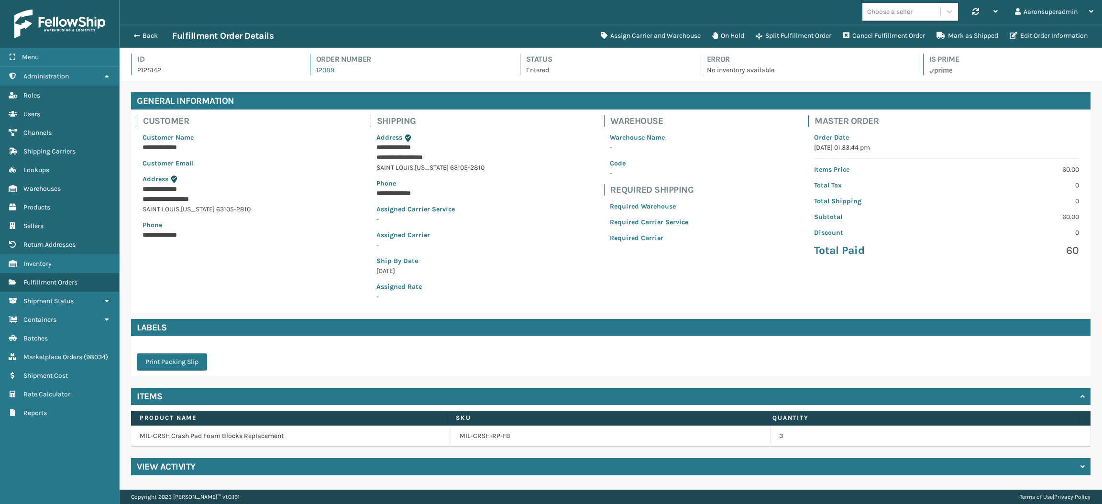
scroll to position [22, 982]
click at [63, 131] on link "Channels" at bounding box center [59, 132] width 119 height 19
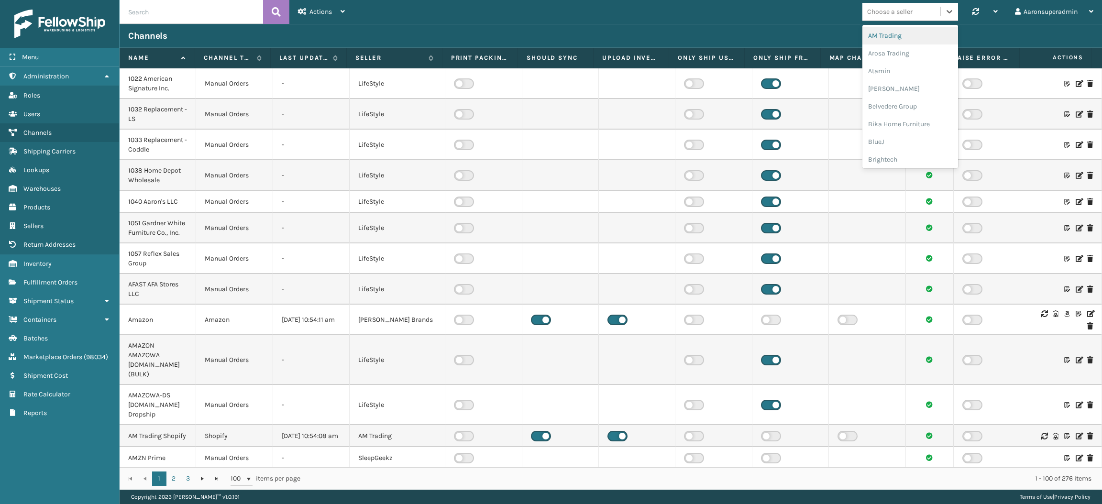
click at [898, 11] on div "Choose a seller" at bounding box center [889, 12] width 45 height 10
click at [892, 141] on div "Brightech" at bounding box center [910, 148] width 96 height 18
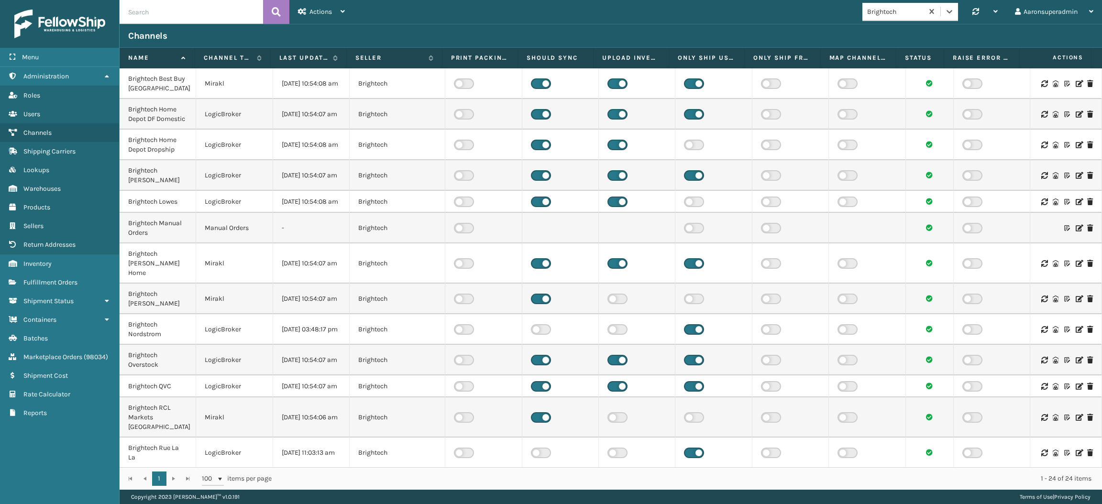
click at [191, 5] on input "text" at bounding box center [191, 12] width 143 height 24
type input "home'"
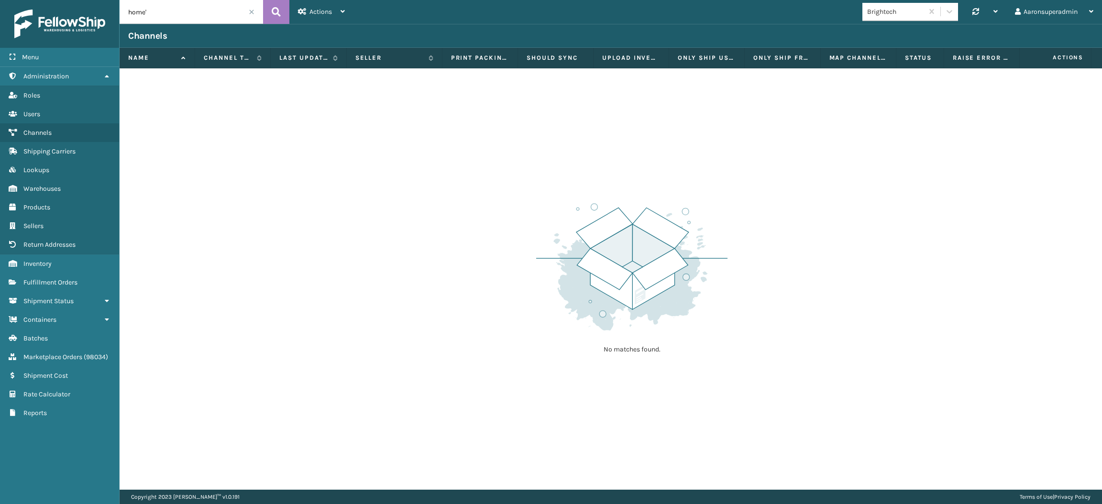
click at [252, 11] on span at bounding box center [252, 12] width 6 height 6
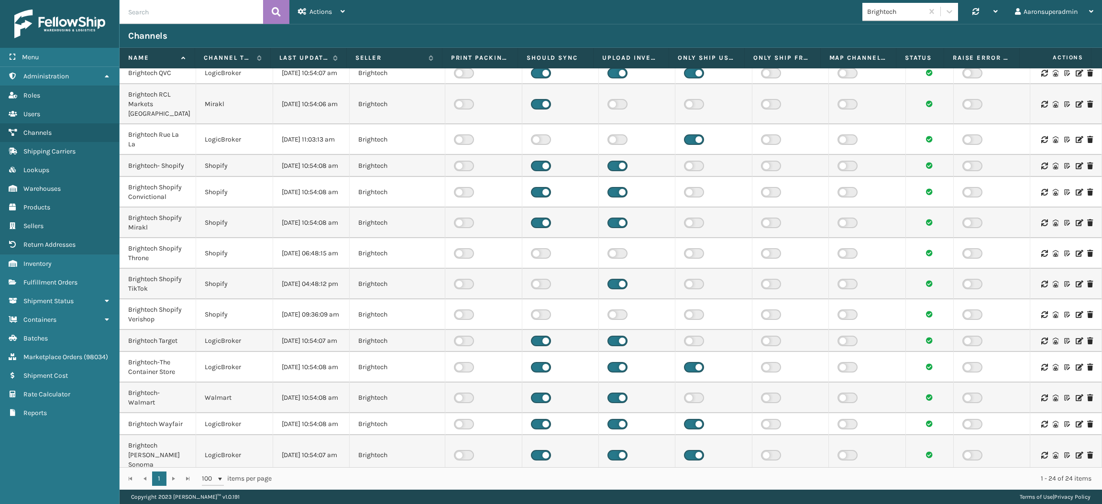
scroll to position [202, 0]
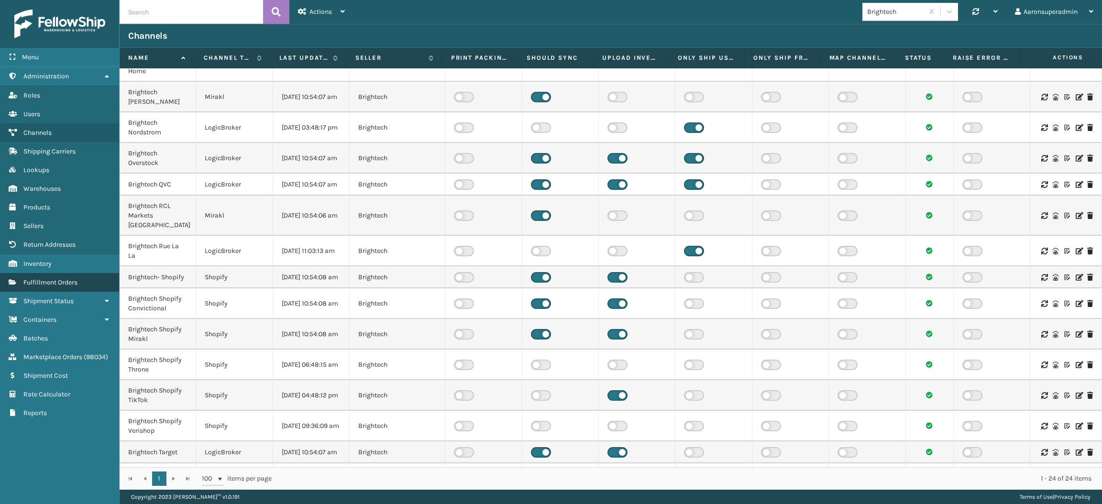
click at [70, 278] on span "Fulfillment Orders" at bounding box center [50, 282] width 54 height 8
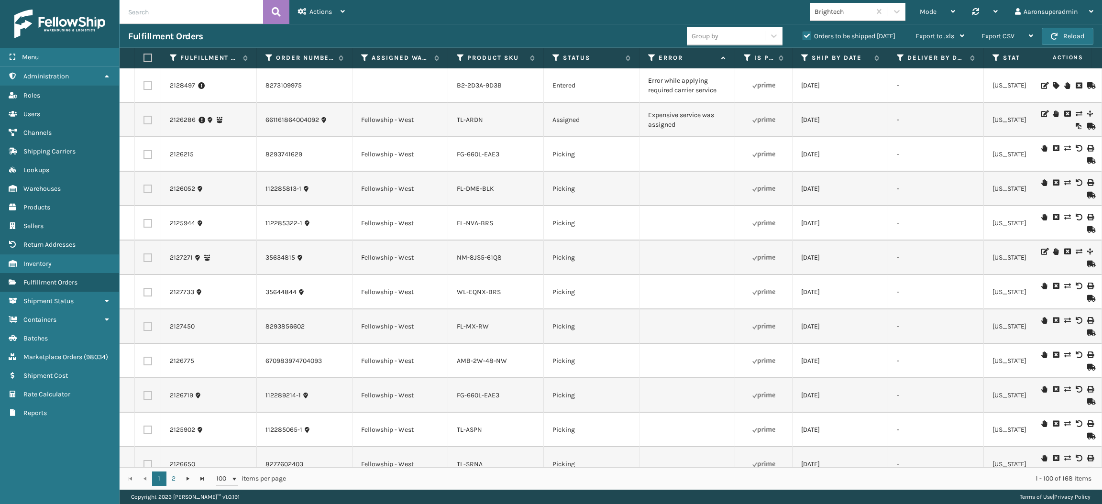
scroll to position [2, 0]
click at [1075, 113] on icon at bounding box center [1078, 112] width 6 height 7
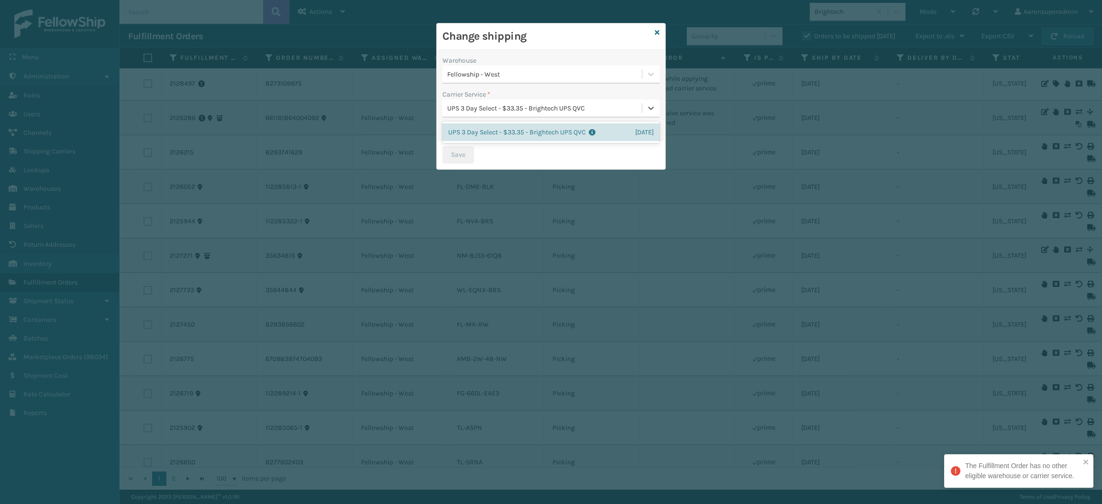
click at [484, 110] on div "UPS 3 Day Select - $33.35 - Brightech UPS QVC" at bounding box center [545, 108] width 196 height 10
click at [655, 36] on link at bounding box center [657, 33] width 5 height 10
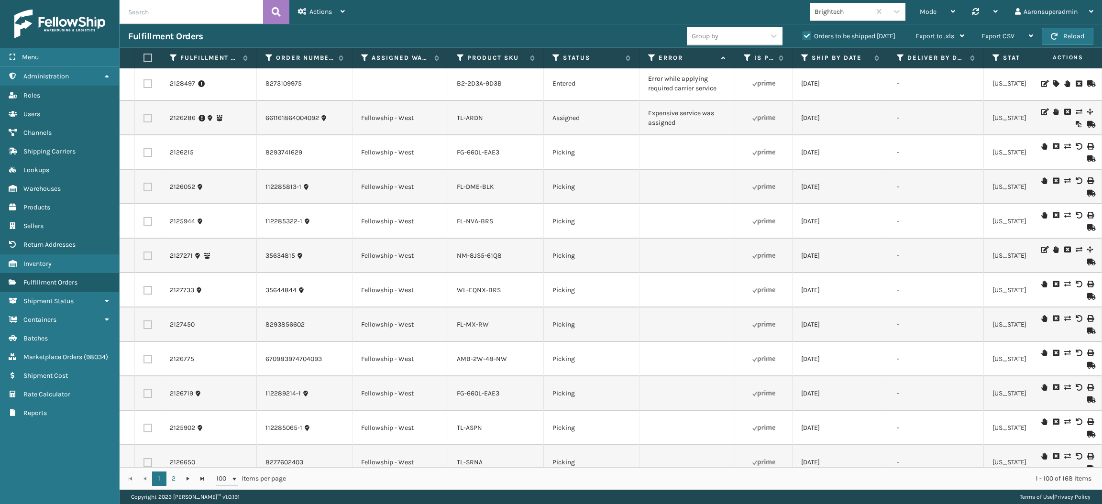
click at [1052, 111] on icon at bounding box center [1055, 112] width 6 height 7
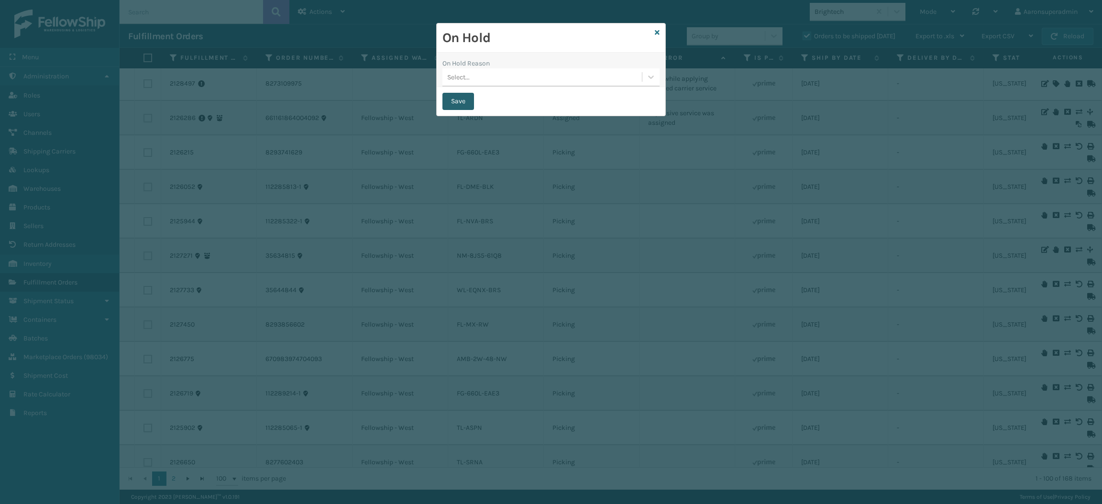
click at [459, 101] on button "Save" at bounding box center [458, 101] width 32 height 17
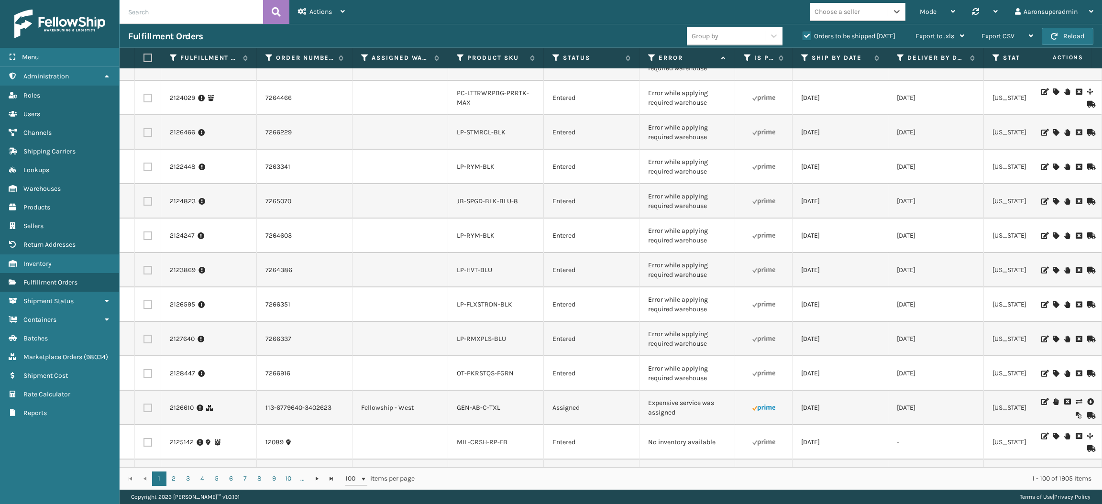
scroll to position [882, 0]
click at [162, 21] on input "text" at bounding box center [191, 12] width 143 height 24
paste input "74182"
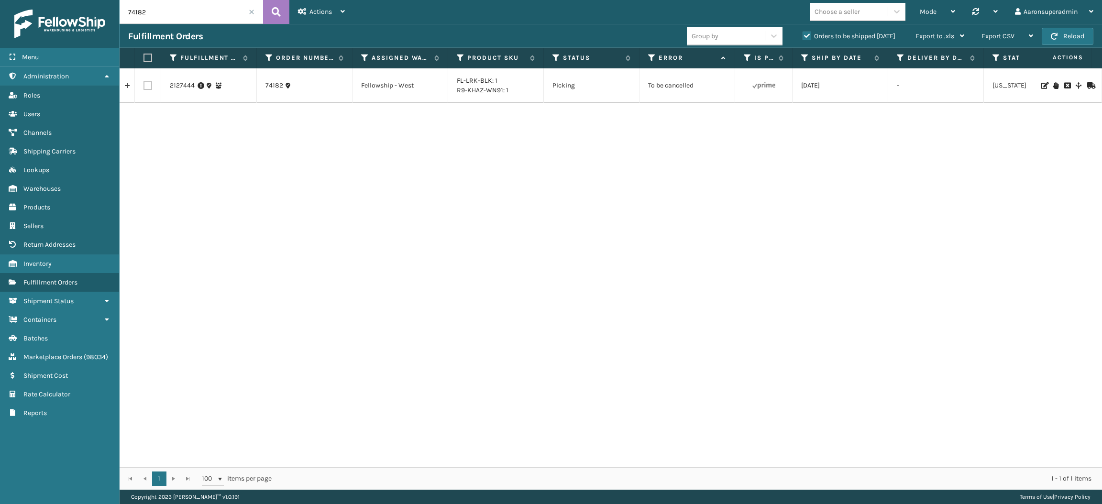
click at [1064, 85] on icon at bounding box center [1067, 85] width 6 height 7
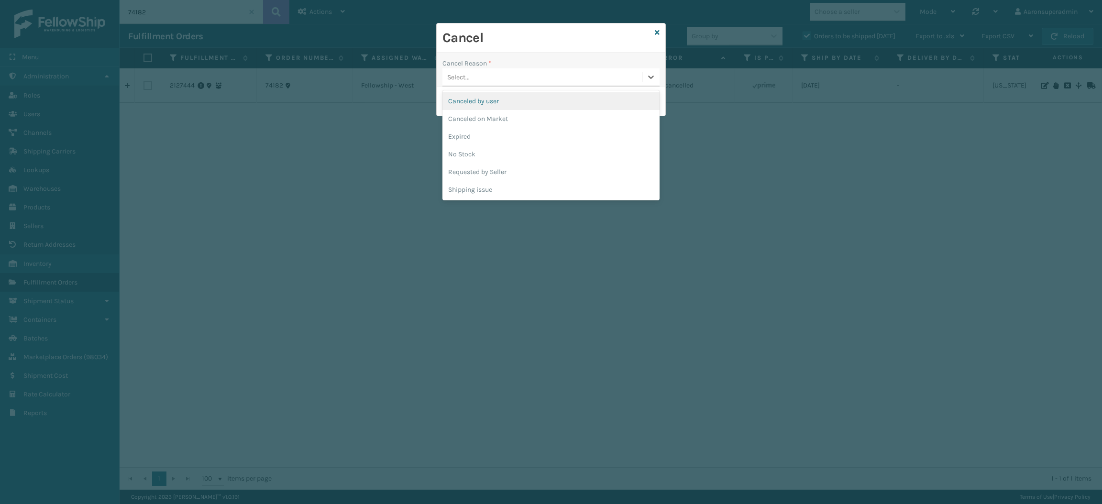
click at [490, 77] on div "Select..." at bounding box center [541, 77] width 199 height 16
click at [481, 102] on div "Canceled by user" at bounding box center [550, 101] width 217 height 18
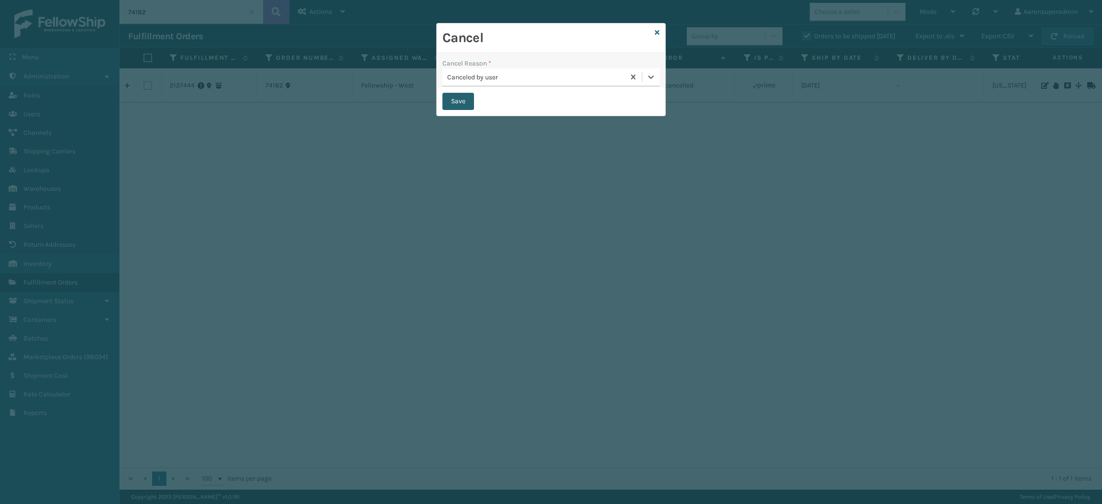
click at [448, 102] on button "Save" at bounding box center [458, 101] width 32 height 17
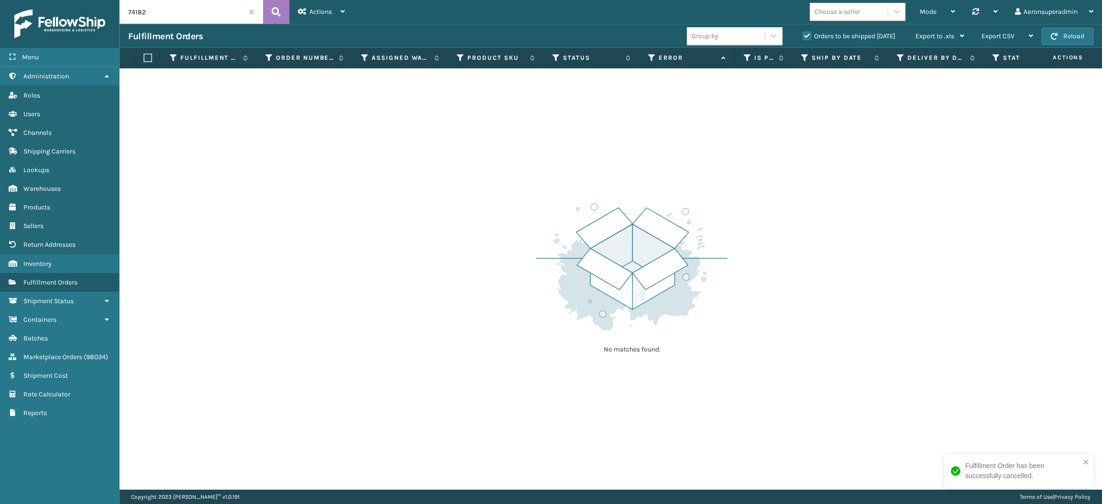
click at [153, 8] on input "74182" at bounding box center [191, 12] width 143 height 24
paste input "2125999 2125777"
click at [153, 11] on input "2125999 2125777" at bounding box center [191, 12] width 143 height 24
type input "2125999, 2125777"
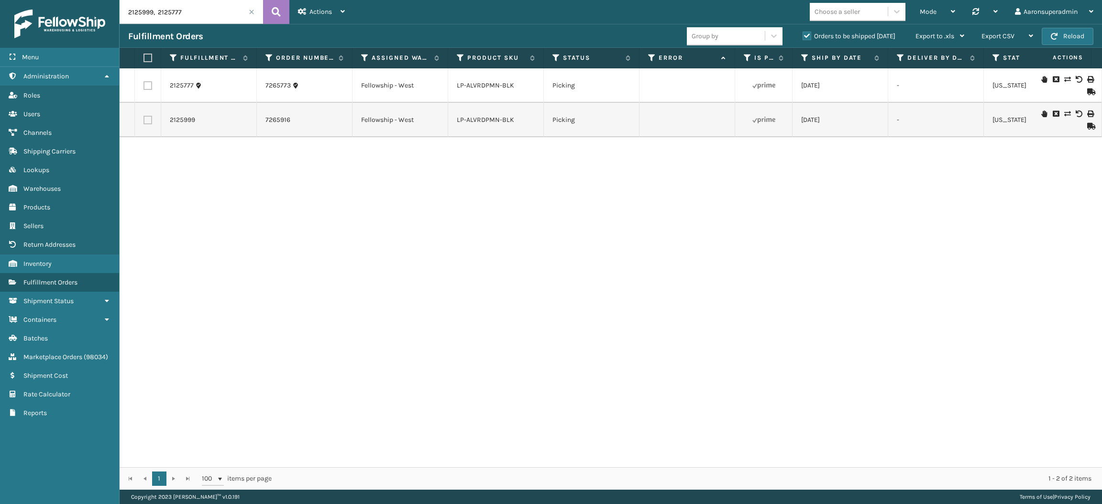
click at [251, 11] on span at bounding box center [252, 12] width 6 height 6
